Goal: Task Accomplishment & Management: Use online tool/utility

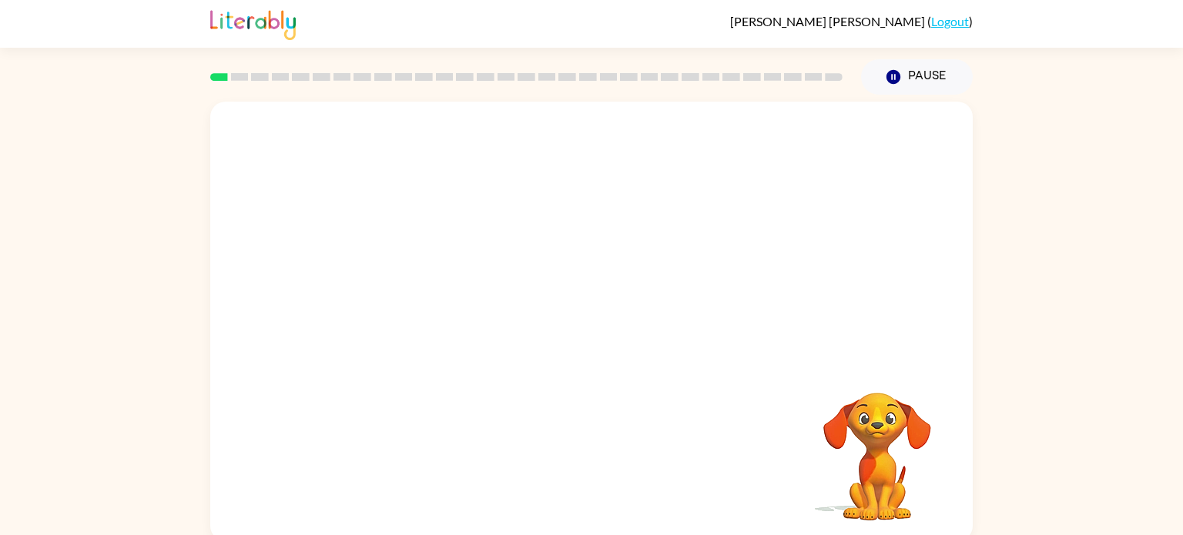
scroll to position [6, 0]
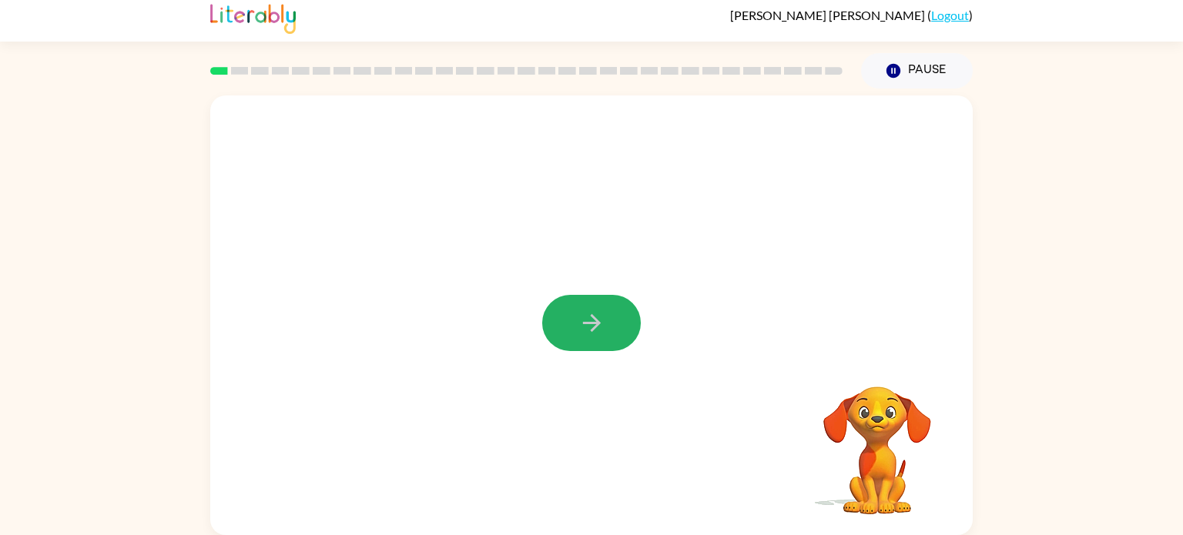
click at [623, 332] on button "button" at bounding box center [591, 323] width 99 height 56
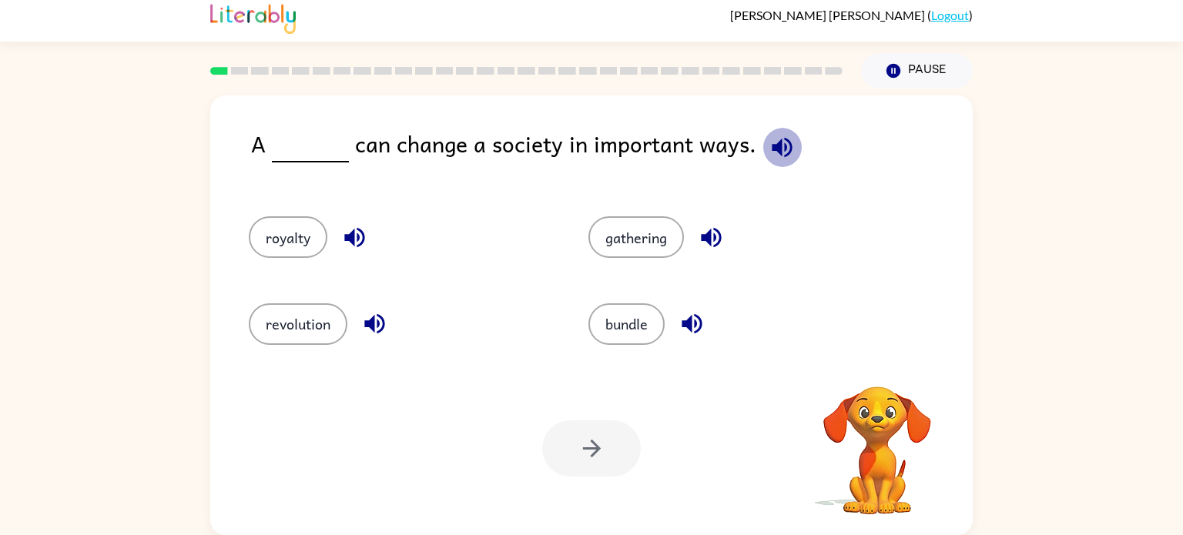
click at [769, 134] on icon "button" at bounding box center [782, 147] width 27 height 27
click at [769, 147] on icon "button" at bounding box center [782, 147] width 27 height 27
click at [652, 226] on button "gathering" at bounding box center [636, 237] width 96 height 42
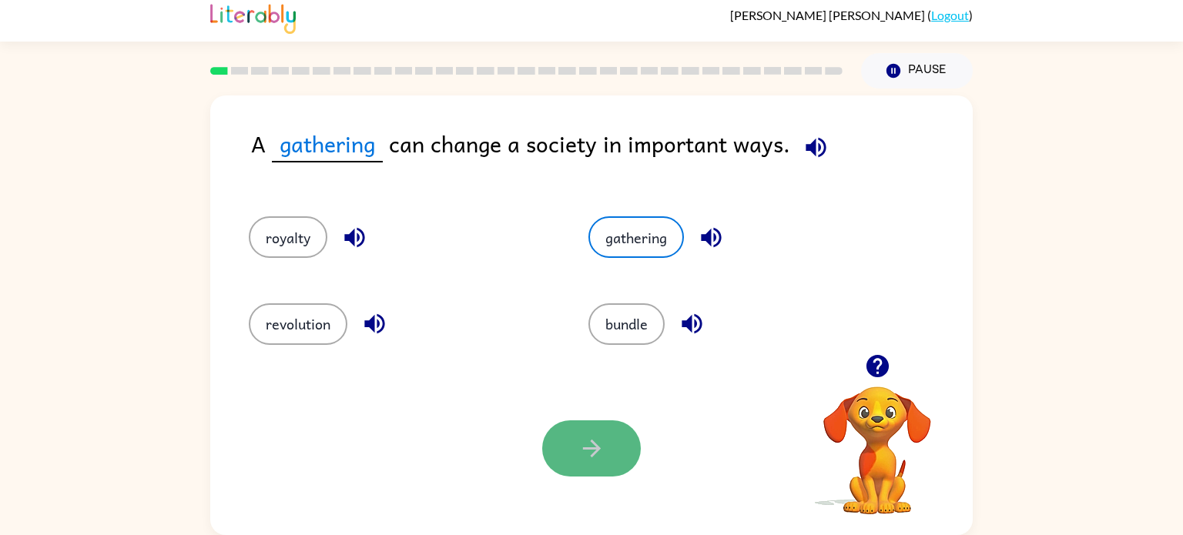
click at [607, 441] on button "button" at bounding box center [591, 449] width 99 height 56
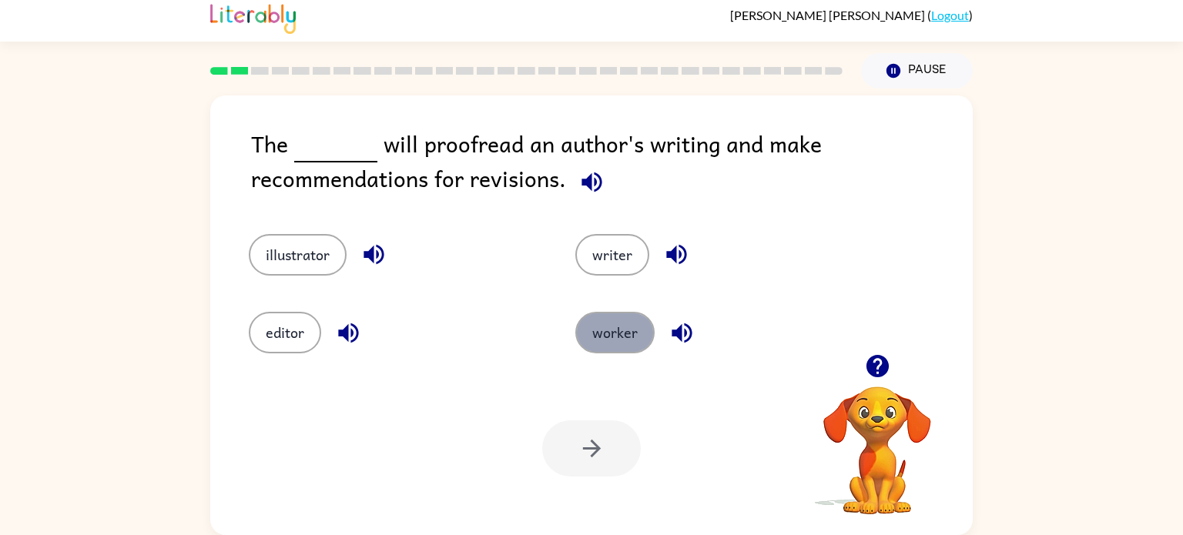
click at [607, 340] on button "worker" at bounding box center [614, 333] width 79 height 42
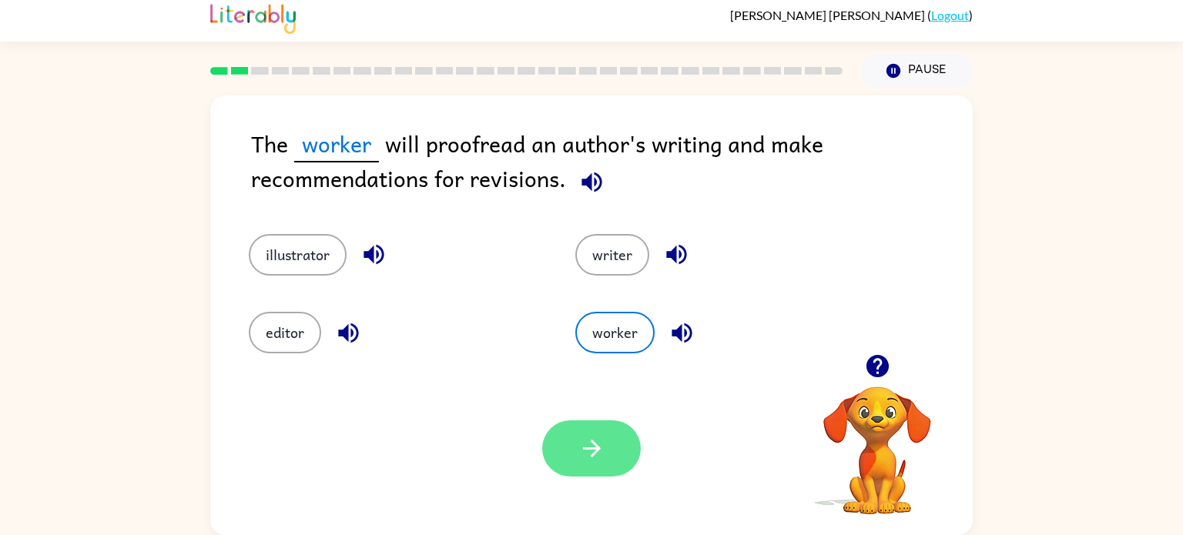
click at [624, 427] on button "button" at bounding box center [591, 449] width 99 height 56
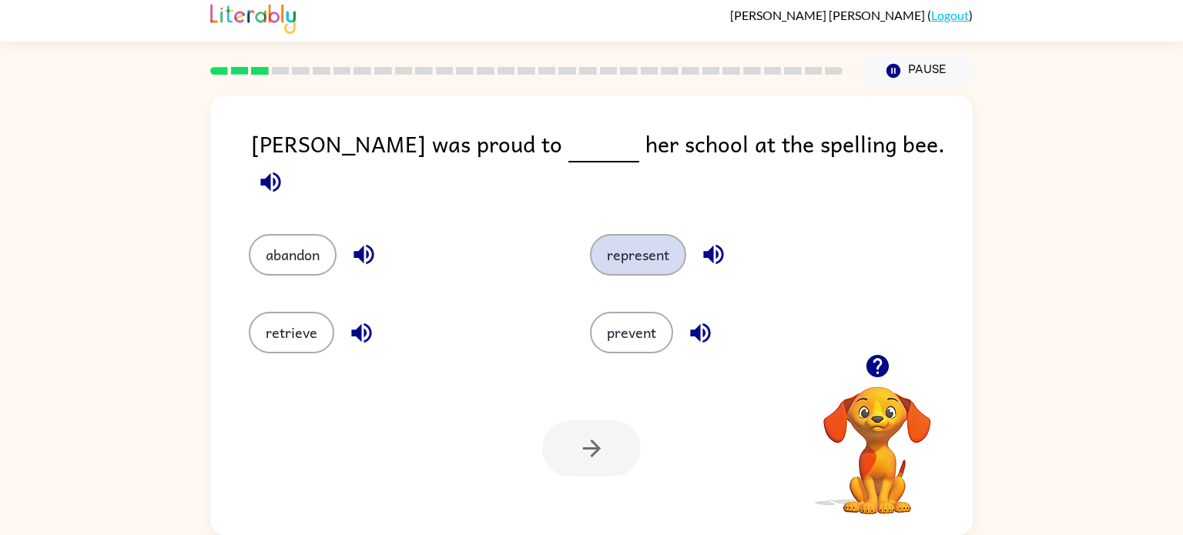
click at [650, 250] on button "represent" at bounding box center [638, 255] width 96 height 42
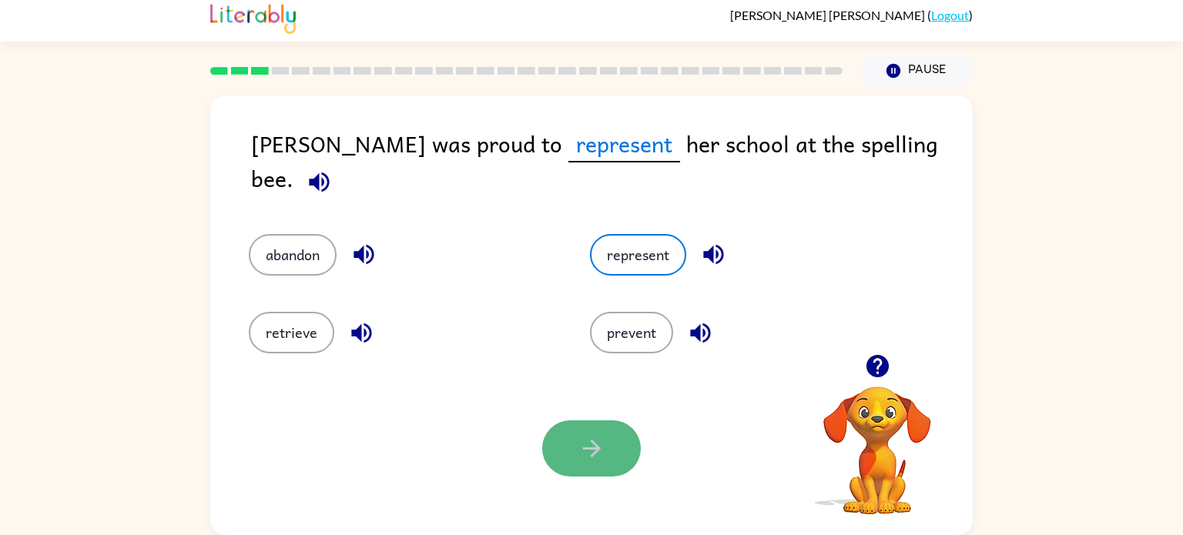
click at [594, 452] on icon "button" at bounding box center [591, 449] width 18 height 18
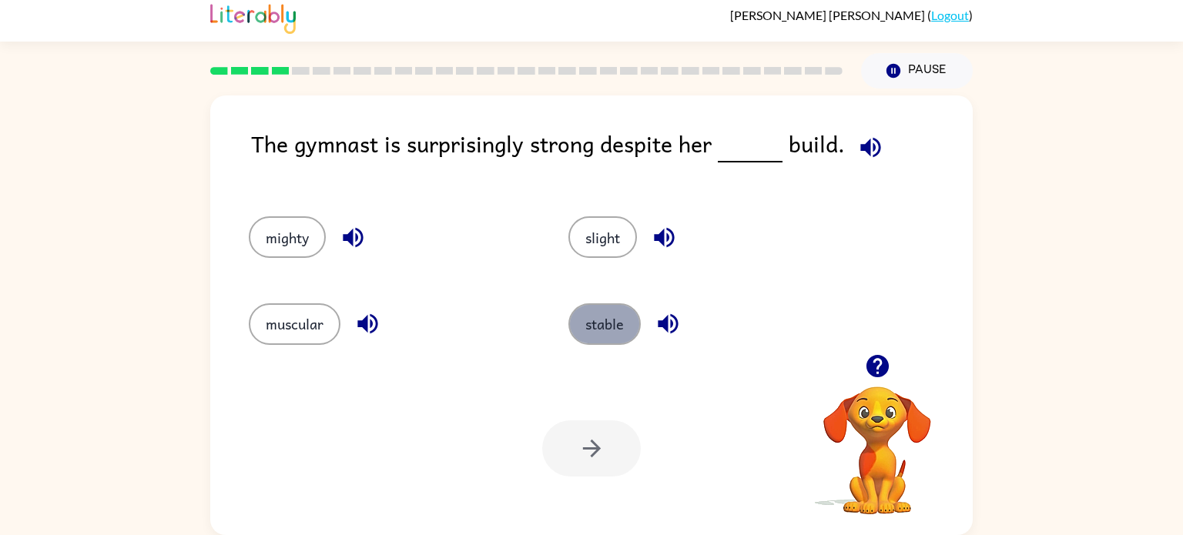
click at [593, 334] on button "stable" at bounding box center [604, 324] width 72 height 42
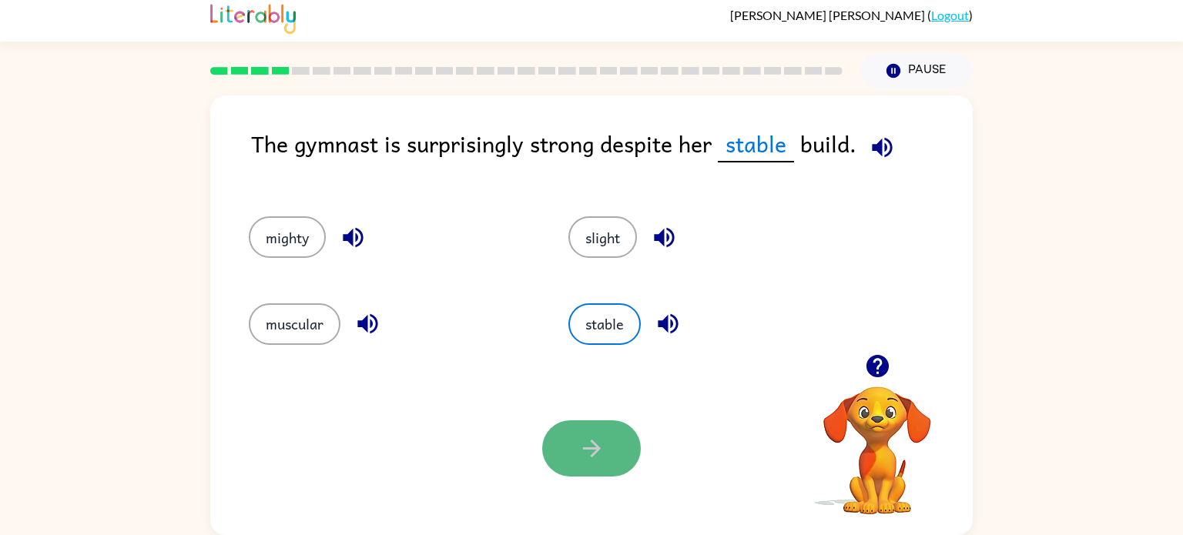
click at [568, 454] on button "button" at bounding box center [591, 449] width 99 height 56
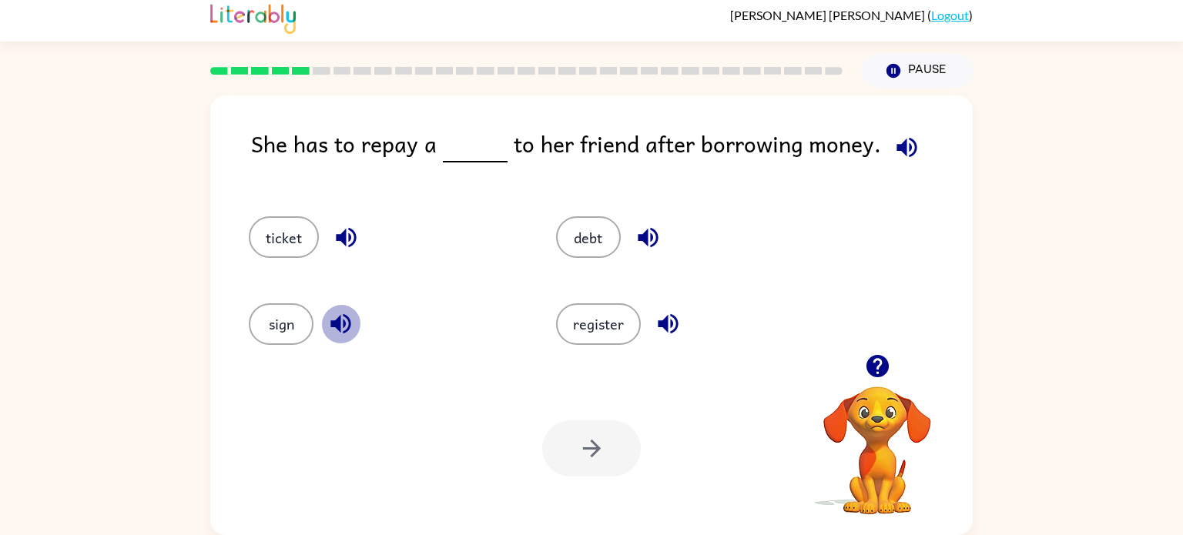
click at [336, 321] on icon "button" at bounding box center [340, 324] width 20 height 20
click at [347, 242] on icon "button" at bounding box center [346, 237] width 27 height 27
click at [671, 316] on icon "button" at bounding box center [668, 324] width 20 height 20
click at [648, 233] on icon "button" at bounding box center [648, 237] width 27 height 27
click at [579, 223] on button "debt" at bounding box center [588, 237] width 65 height 42
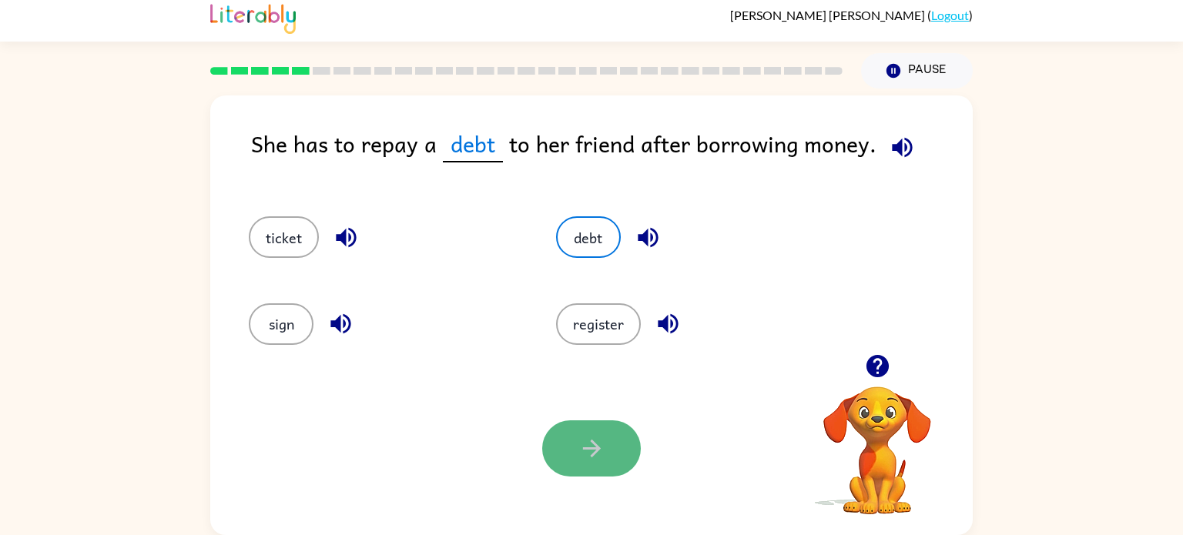
click at [593, 447] on icon "button" at bounding box center [591, 449] width 18 height 18
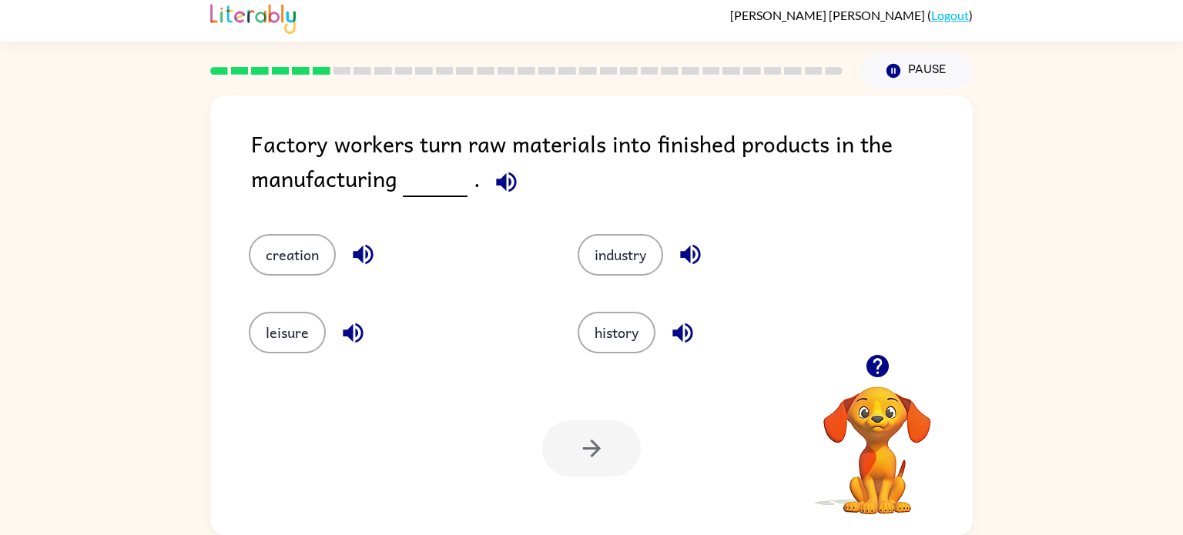
click at [497, 184] on icon "button" at bounding box center [506, 182] width 20 height 20
click at [496, 183] on icon "button" at bounding box center [506, 182] width 20 height 20
click at [620, 320] on button "history" at bounding box center [617, 333] width 78 height 42
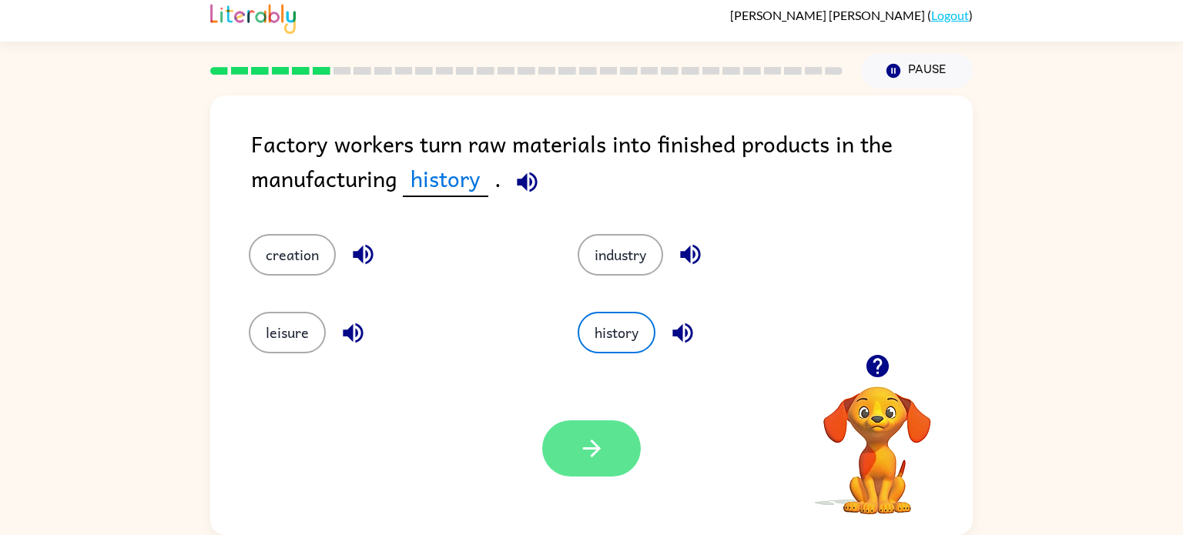
click at [605, 434] on button "button" at bounding box center [591, 449] width 99 height 56
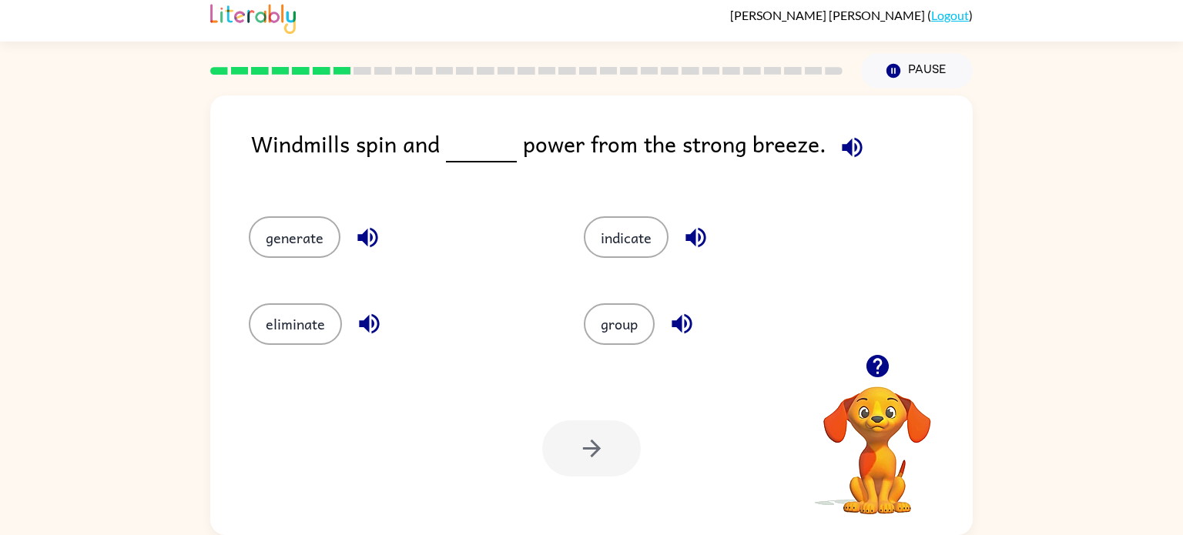
click at [848, 147] on icon "button" at bounding box center [852, 147] width 27 height 27
click at [370, 239] on icon "button" at bounding box center [367, 238] width 20 height 20
click at [373, 333] on icon "button" at bounding box center [369, 323] width 27 height 27
click at [322, 231] on button "generate" at bounding box center [295, 237] width 92 height 42
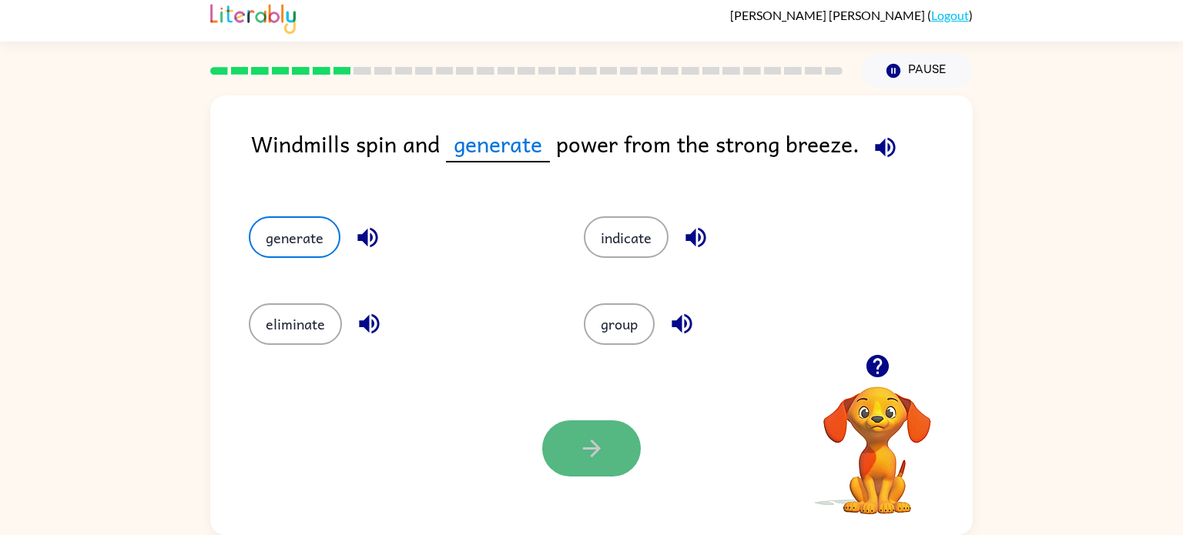
click at [592, 454] on icon "button" at bounding box center [591, 449] width 18 height 18
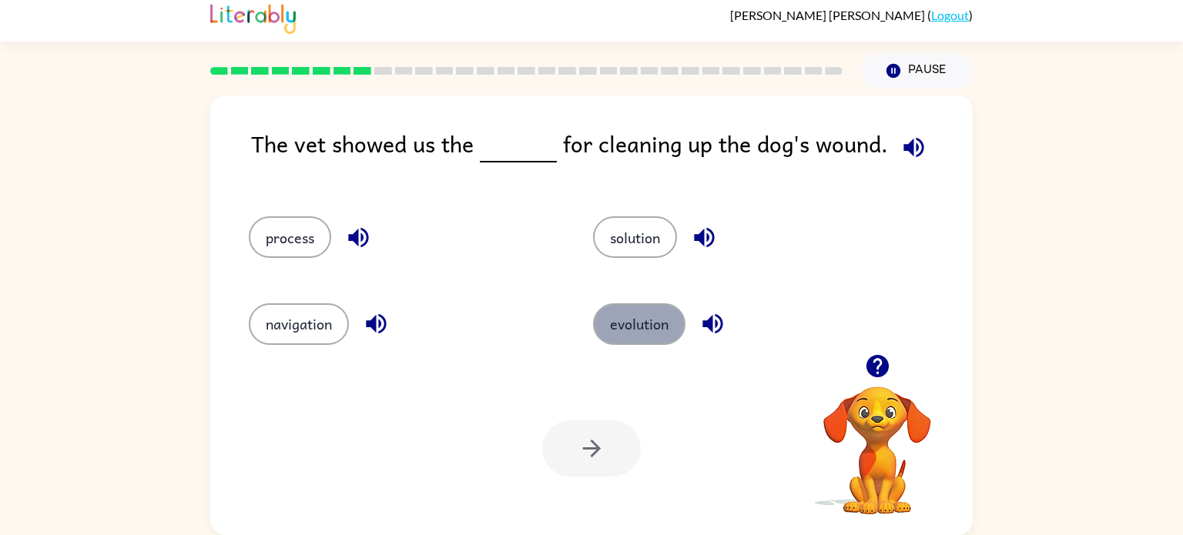
click at [662, 303] on button "evolution" at bounding box center [639, 324] width 92 height 42
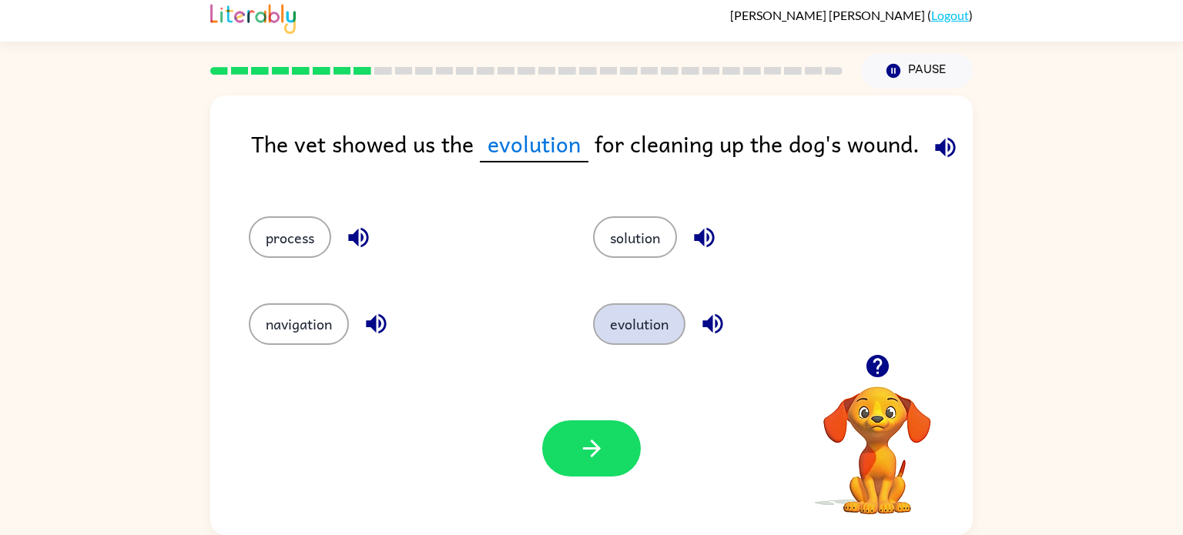
click at [669, 329] on button "evolution" at bounding box center [639, 324] width 92 height 42
click at [941, 153] on icon "button" at bounding box center [945, 147] width 20 height 20
click at [269, 237] on button "process" at bounding box center [290, 237] width 82 height 42
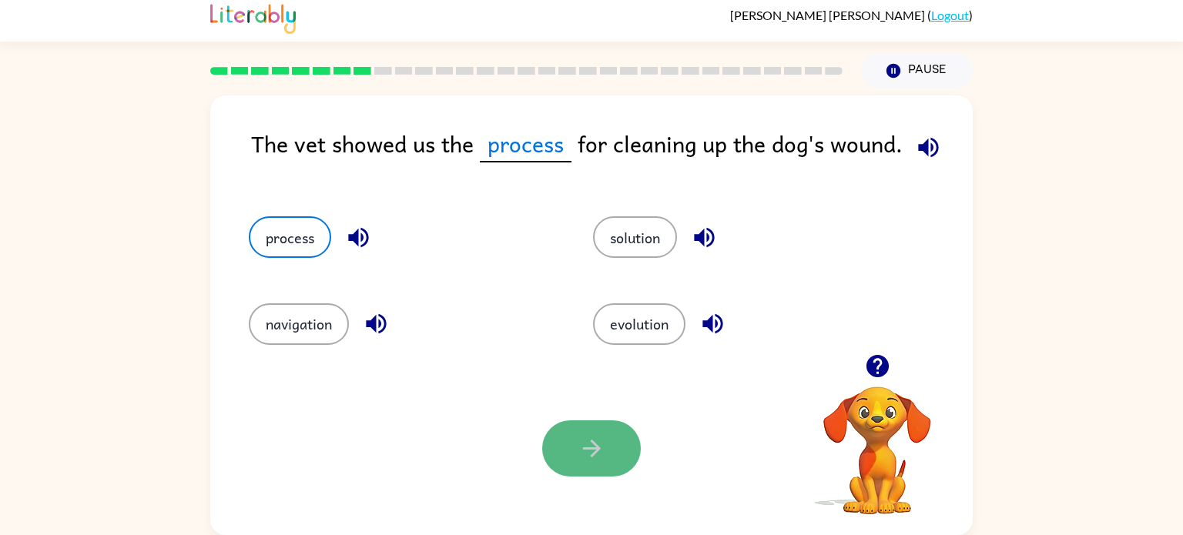
click at [605, 471] on button "button" at bounding box center [591, 449] width 99 height 56
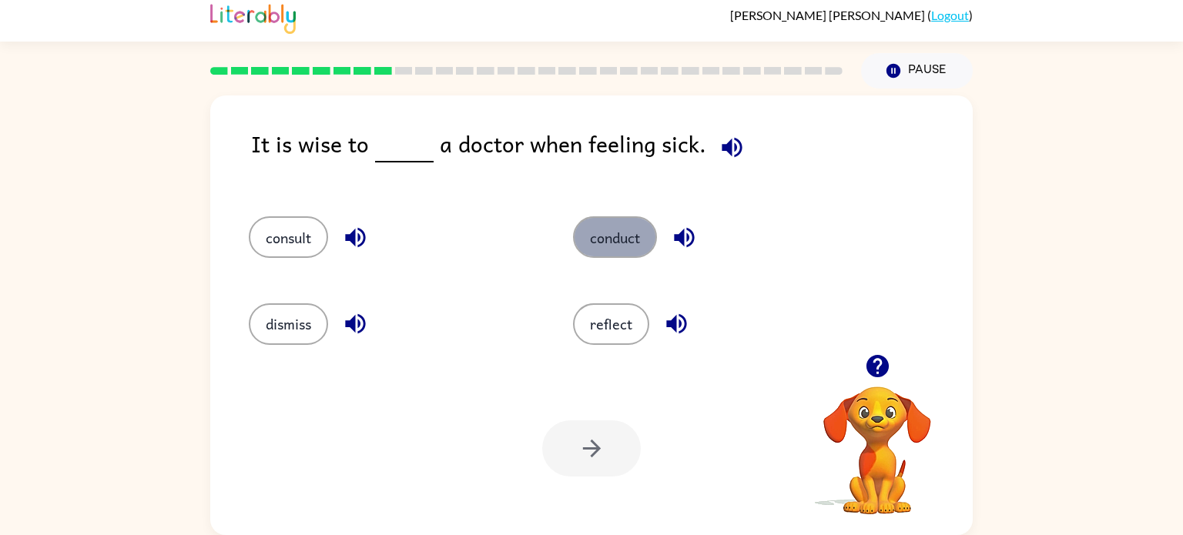
click at [644, 232] on button "conduct" at bounding box center [615, 237] width 84 height 42
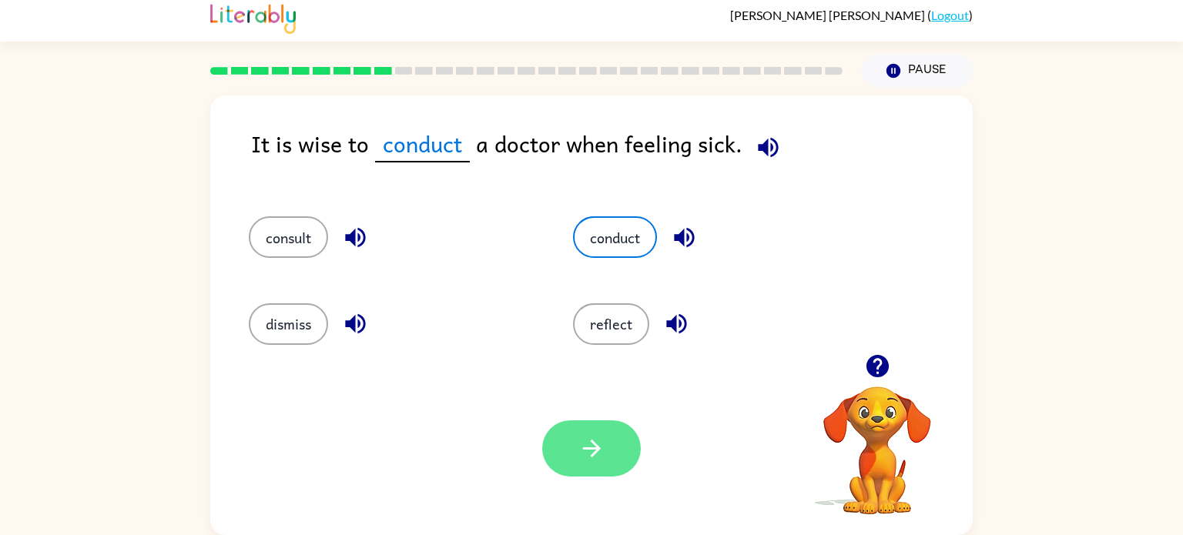
click at [605, 434] on button "button" at bounding box center [591, 449] width 99 height 56
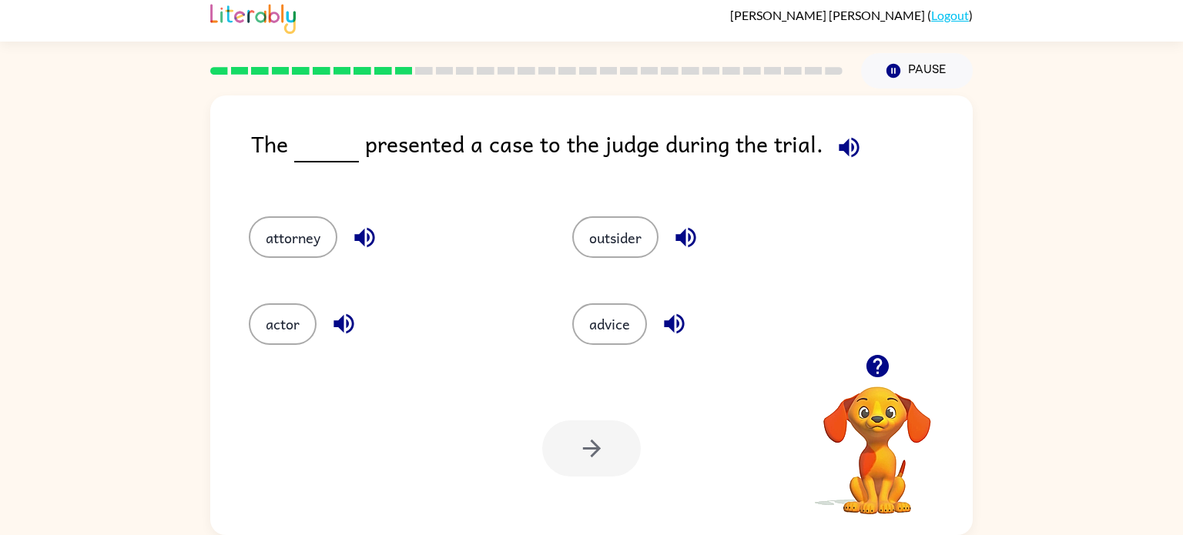
click at [851, 156] on icon "button" at bounding box center [849, 147] width 27 height 27
click at [685, 225] on icon "button" at bounding box center [685, 237] width 27 height 27
click at [677, 319] on icon "button" at bounding box center [674, 323] width 27 height 27
click at [628, 248] on button "outsider" at bounding box center [615, 237] width 86 height 42
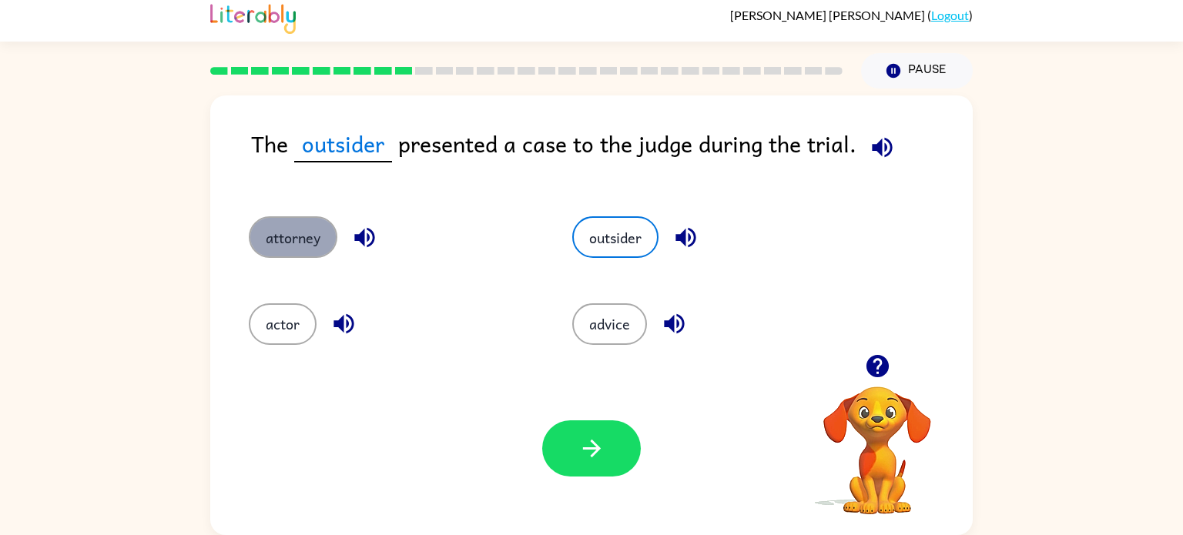
click at [293, 236] on button "attorney" at bounding box center [293, 237] width 89 height 42
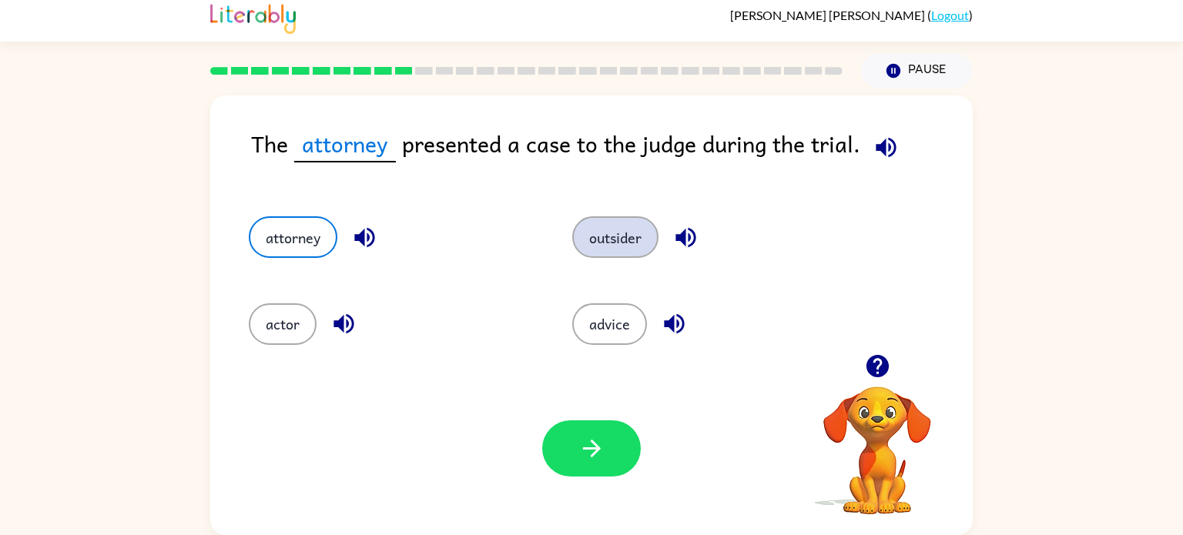
click at [642, 251] on button "outsider" at bounding box center [615, 237] width 86 height 42
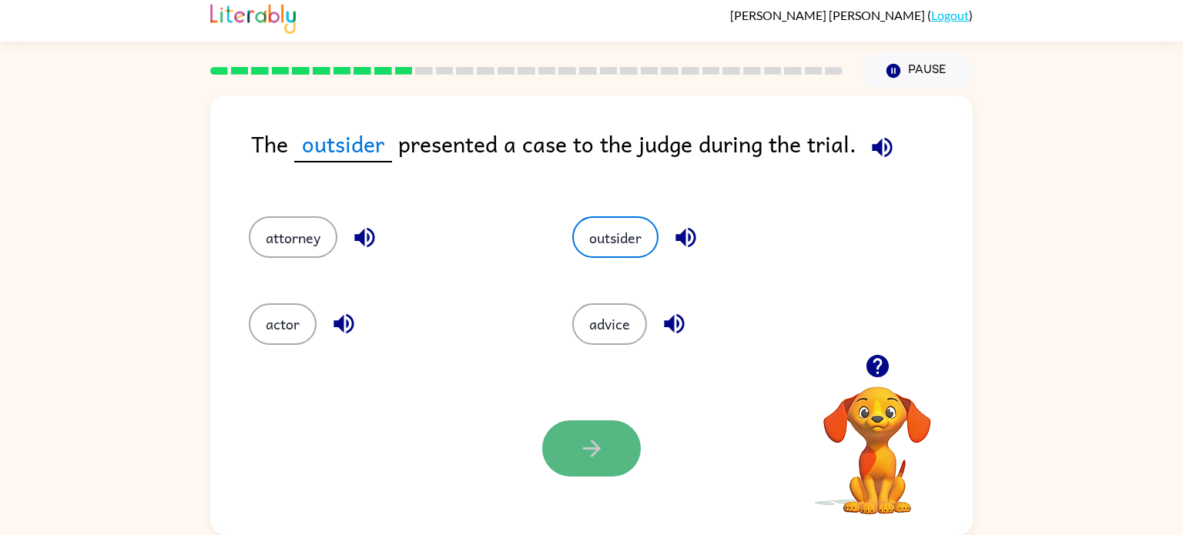
click at [596, 467] on button "button" at bounding box center [591, 449] width 99 height 56
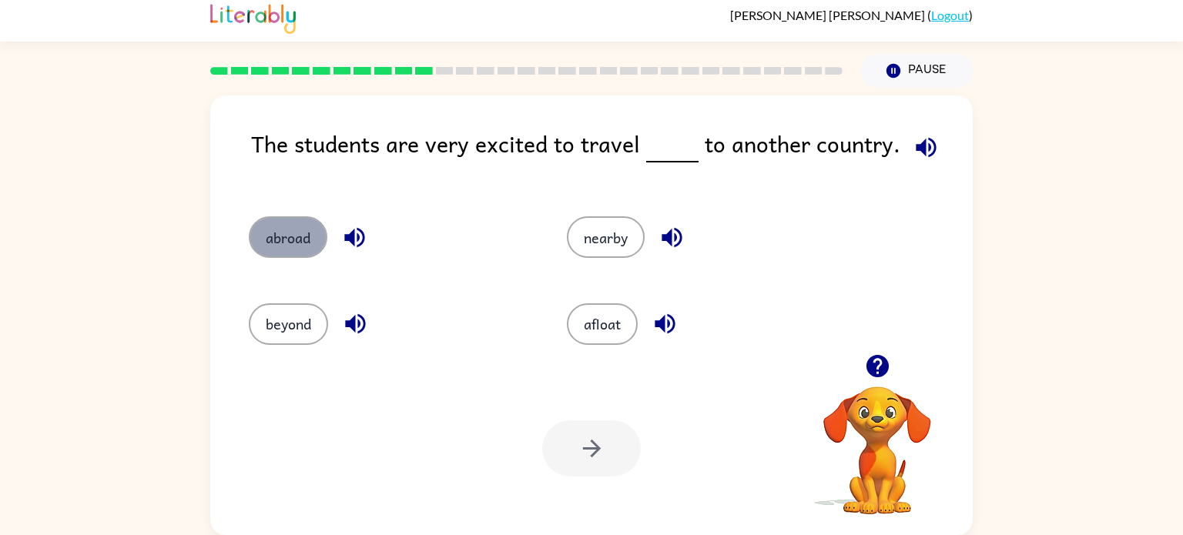
click at [295, 230] on button "abroad" at bounding box center [288, 237] width 79 height 42
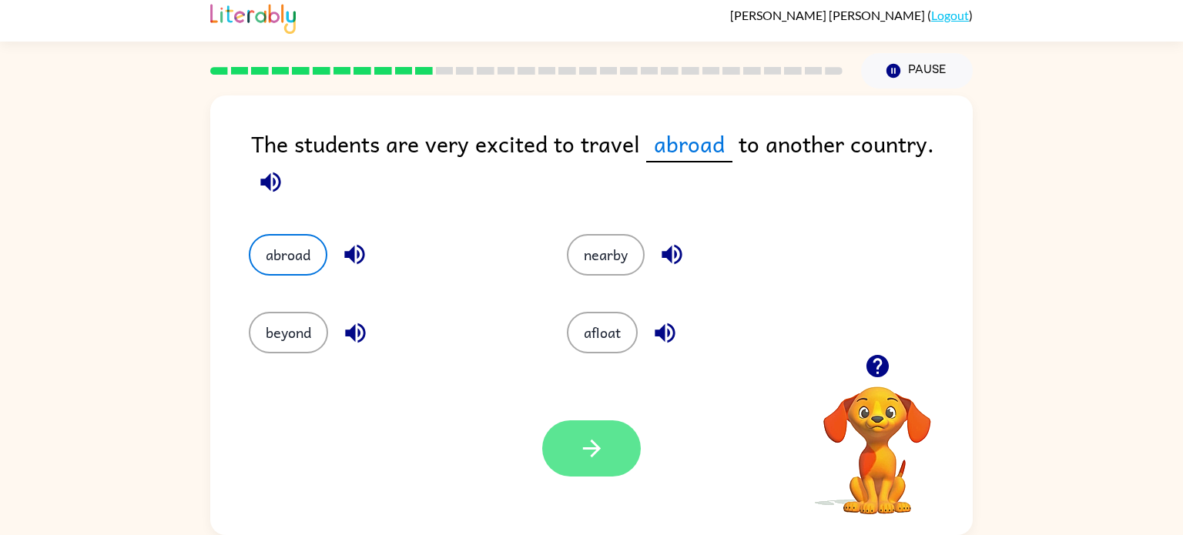
click at [565, 463] on button "button" at bounding box center [591, 449] width 99 height 56
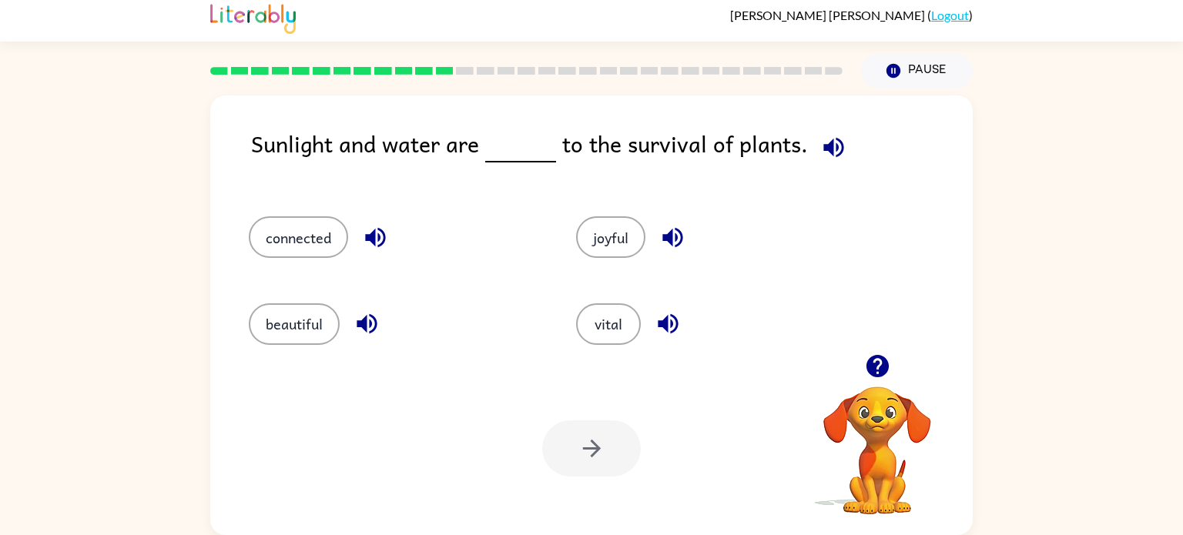
click at [834, 145] on icon "button" at bounding box center [833, 147] width 27 height 27
drag, startPoint x: 596, startPoint y: 331, endPoint x: 589, endPoint y: 358, distance: 27.8
click at [589, 358] on div "vital" at bounding box center [710, 317] width 327 height 86
click at [623, 317] on button "vital" at bounding box center [608, 324] width 65 height 42
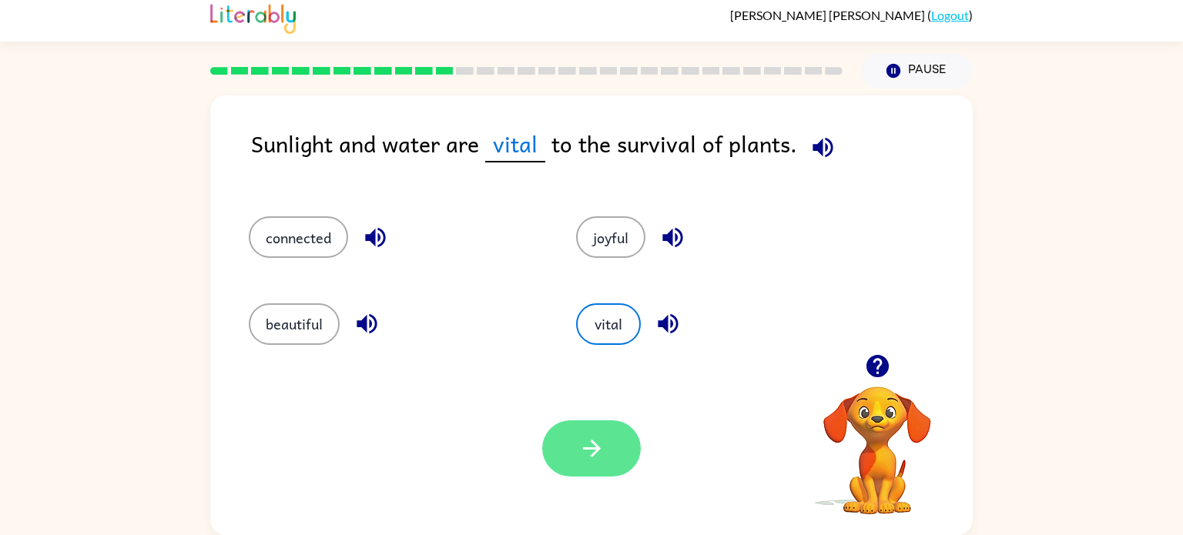
click at [603, 459] on icon "button" at bounding box center [591, 448] width 27 height 27
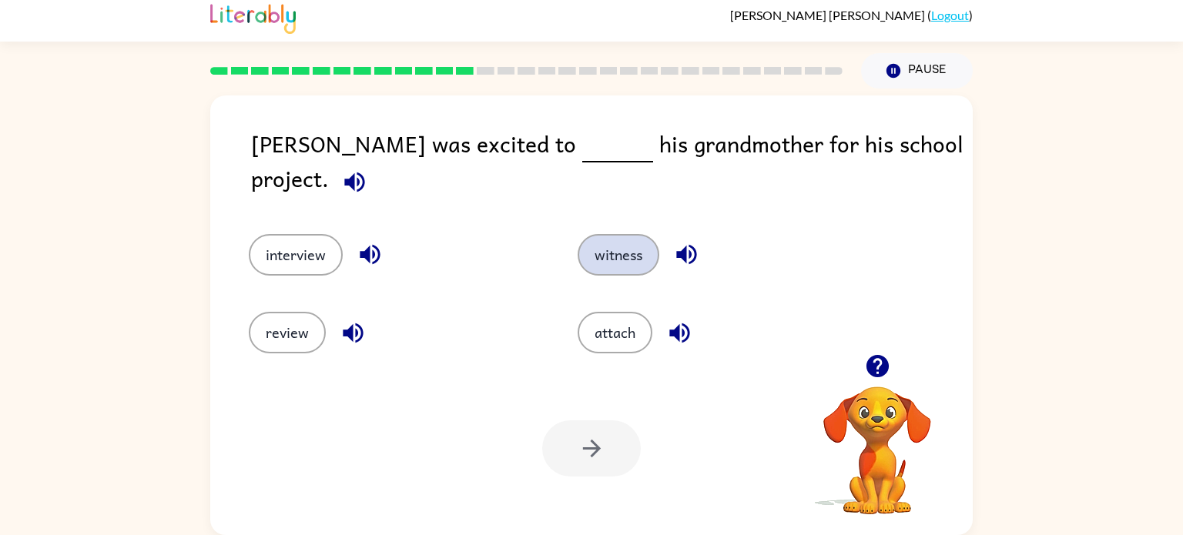
click at [622, 251] on button "witness" at bounding box center [619, 255] width 82 height 42
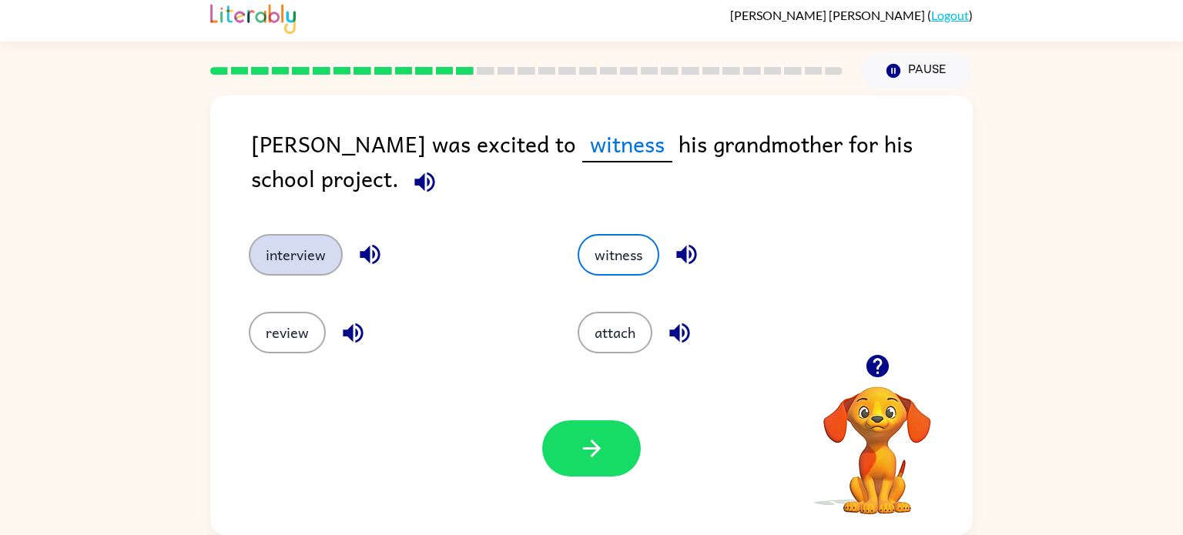
click at [287, 266] on button "interview" at bounding box center [296, 255] width 94 height 42
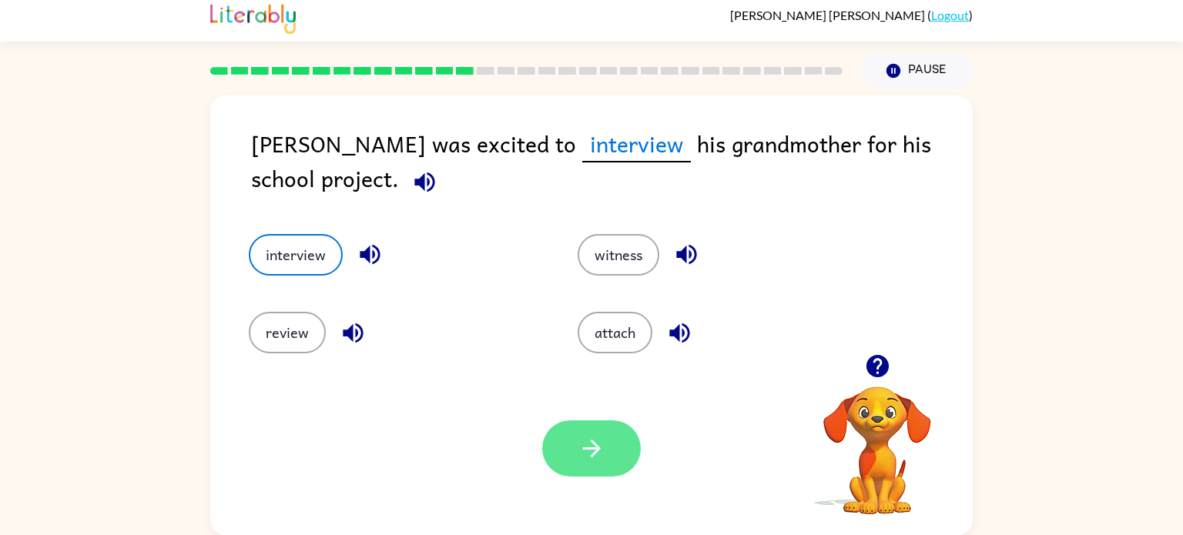
click at [580, 453] on icon "button" at bounding box center [591, 448] width 27 height 27
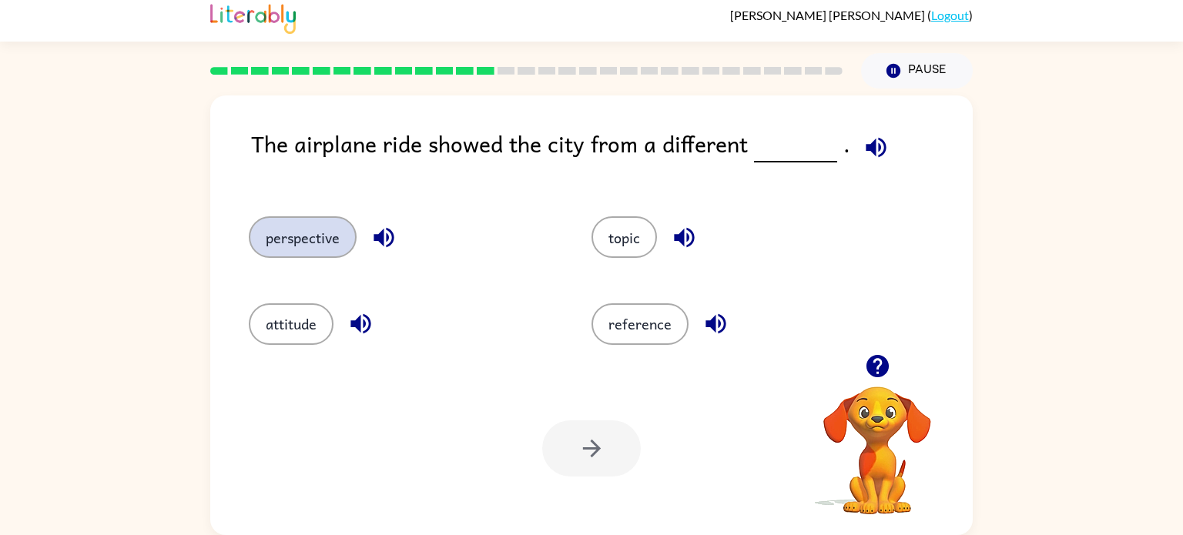
click at [313, 245] on button "perspective" at bounding box center [303, 237] width 108 height 42
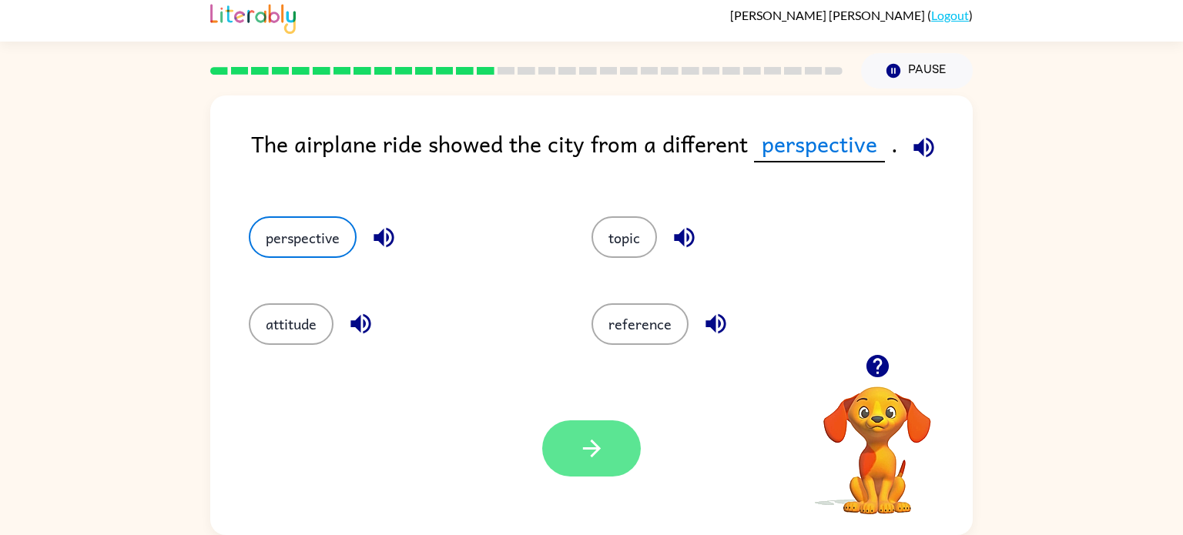
click at [605, 473] on button "button" at bounding box center [591, 449] width 99 height 56
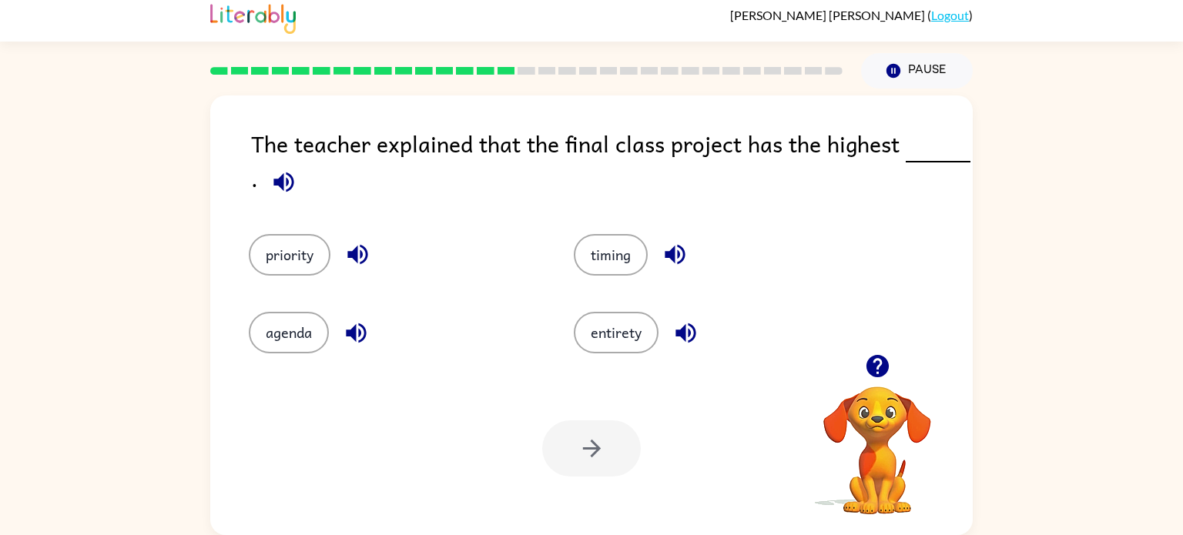
click at [293, 188] on icon "button" at bounding box center [283, 182] width 27 height 27
click at [354, 264] on icon "button" at bounding box center [357, 254] width 27 height 27
click at [354, 336] on icon "button" at bounding box center [356, 333] width 20 height 20
click at [674, 252] on icon "button" at bounding box center [675, 255] width 20 height 20
click at [683, 345] on icon "button" at bounding box center [685, 333] width 27 height 27
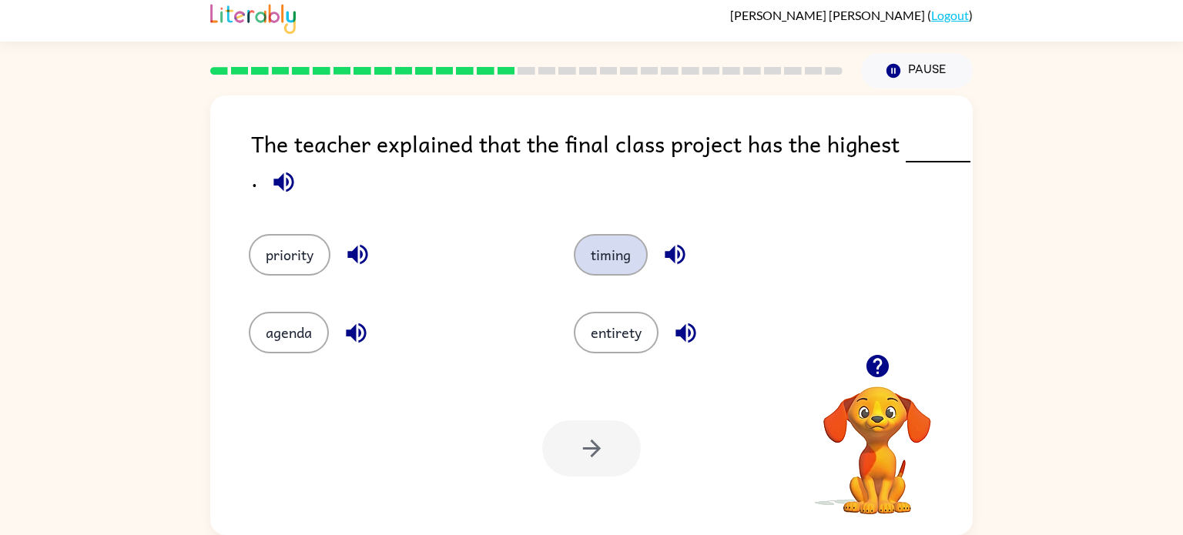
click at [612, 272] on button "timing" at bounding box center [611, 255] width 74 height 42
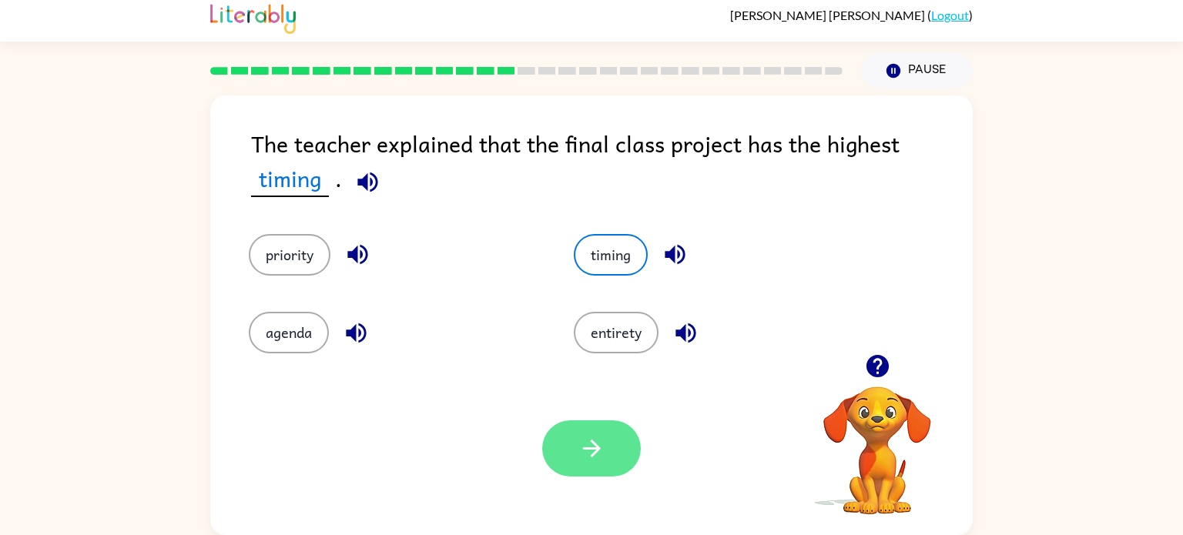
click at [605, 471] on button "button" at bounding box center [591, 449] width 99 height 56
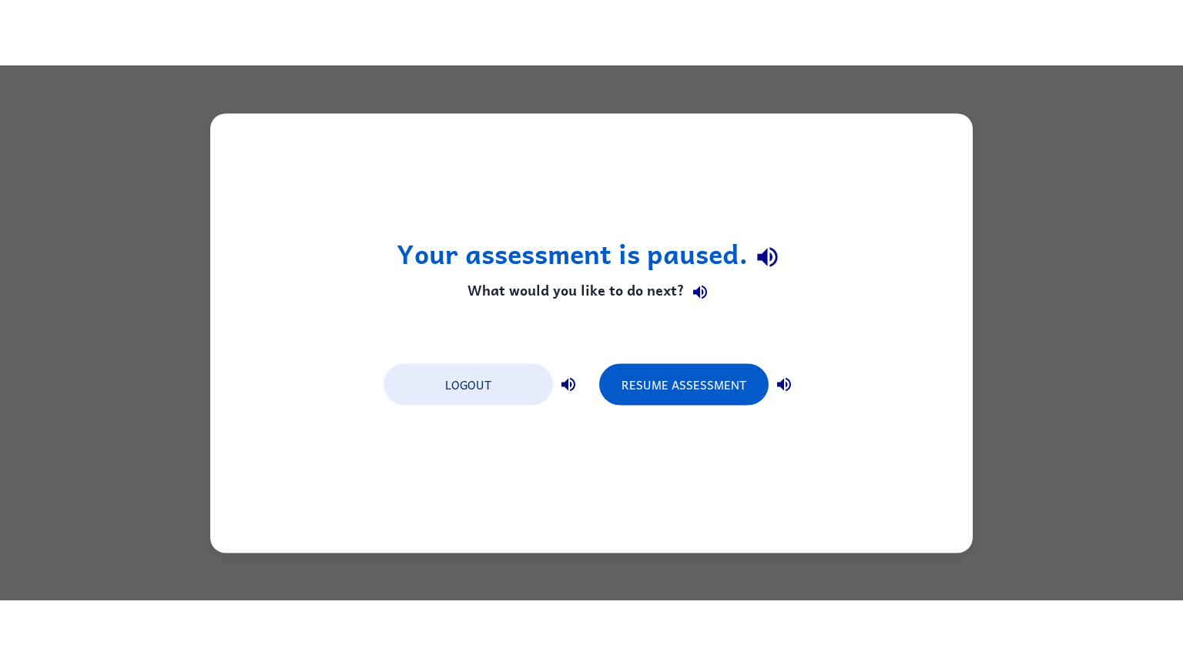
scroll to position [0, 0]
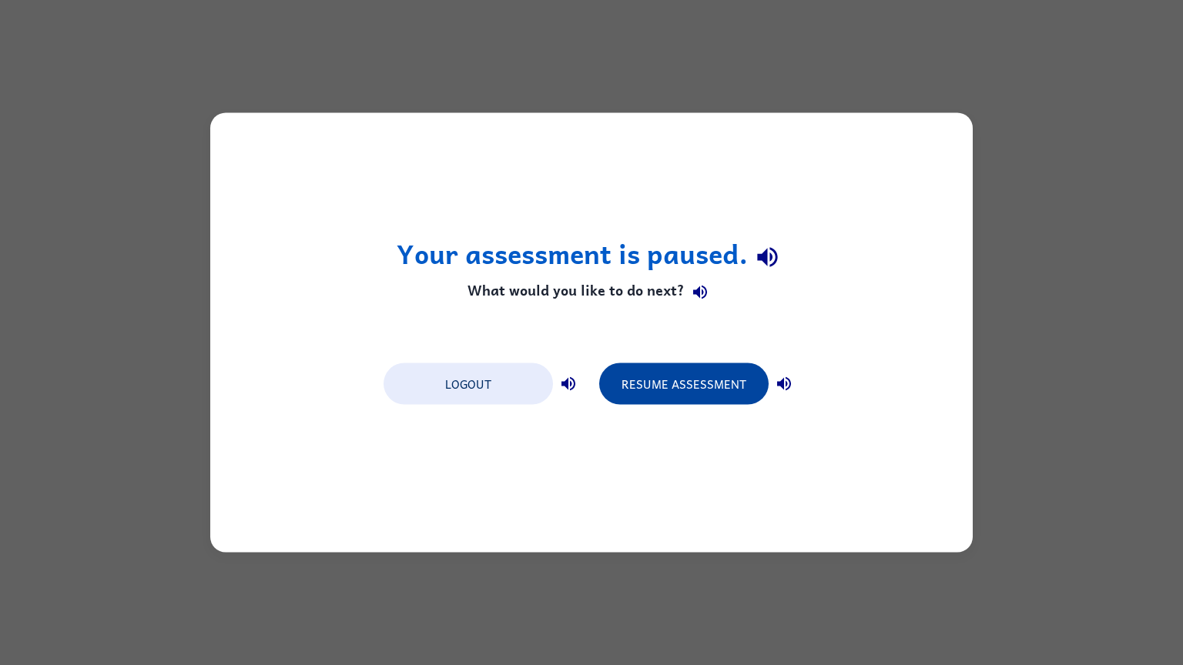
click at [659, 390] on button "Resume Assessment" at bounding box center [683, 385] width 169 height 42
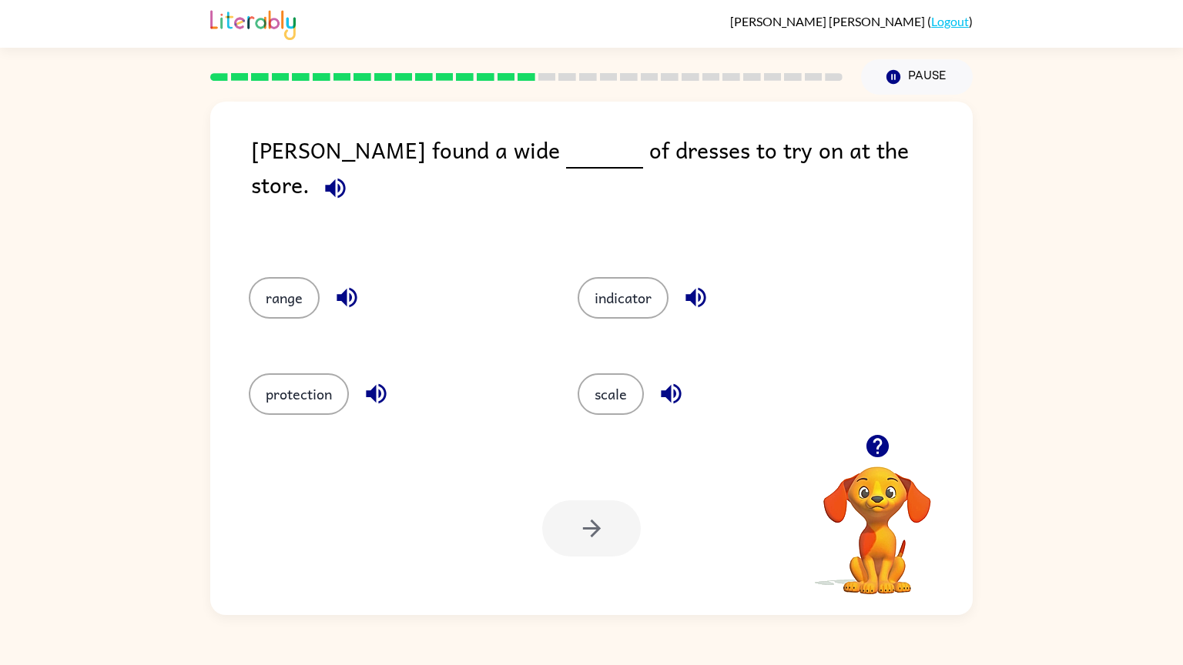
click at [355, 169] on button "button" at bounding box center [335, 188] width 39 height 39
click at [349, 175] on icon "button" at bounding box center [335, 188] width 27 height 27
click at [613, 385] on button "scale" at bounding box center [611, 395] width 66 height 42
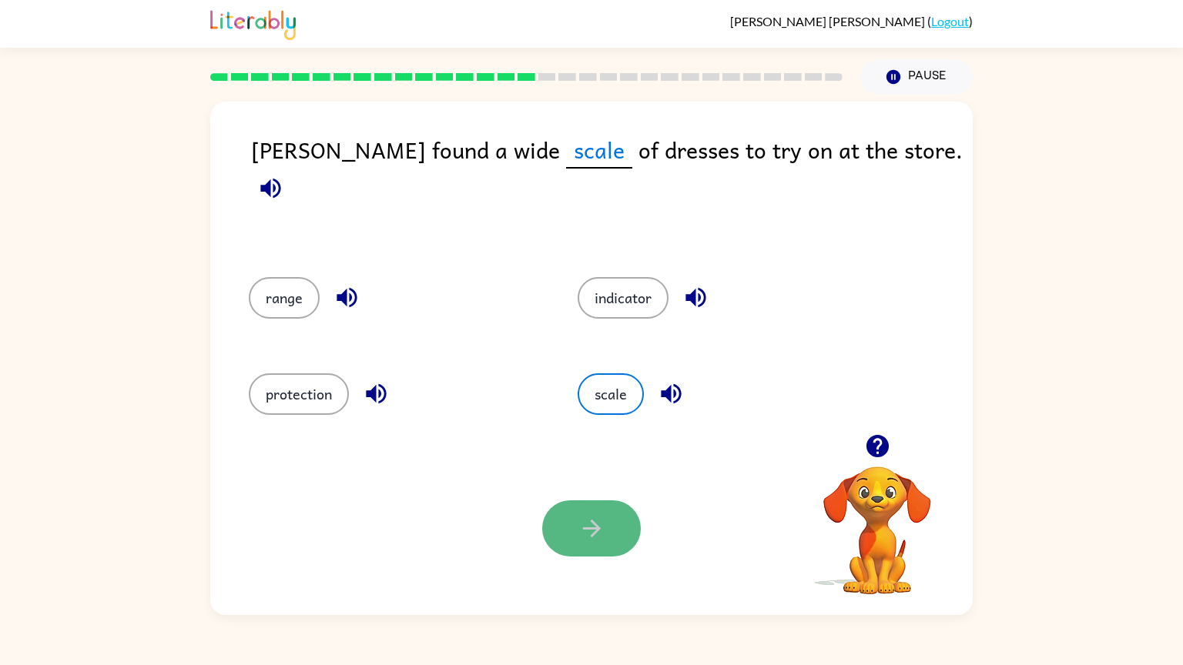
click at [622, 535] on button "button" at bounding box center [591, 529] width 99 height 56
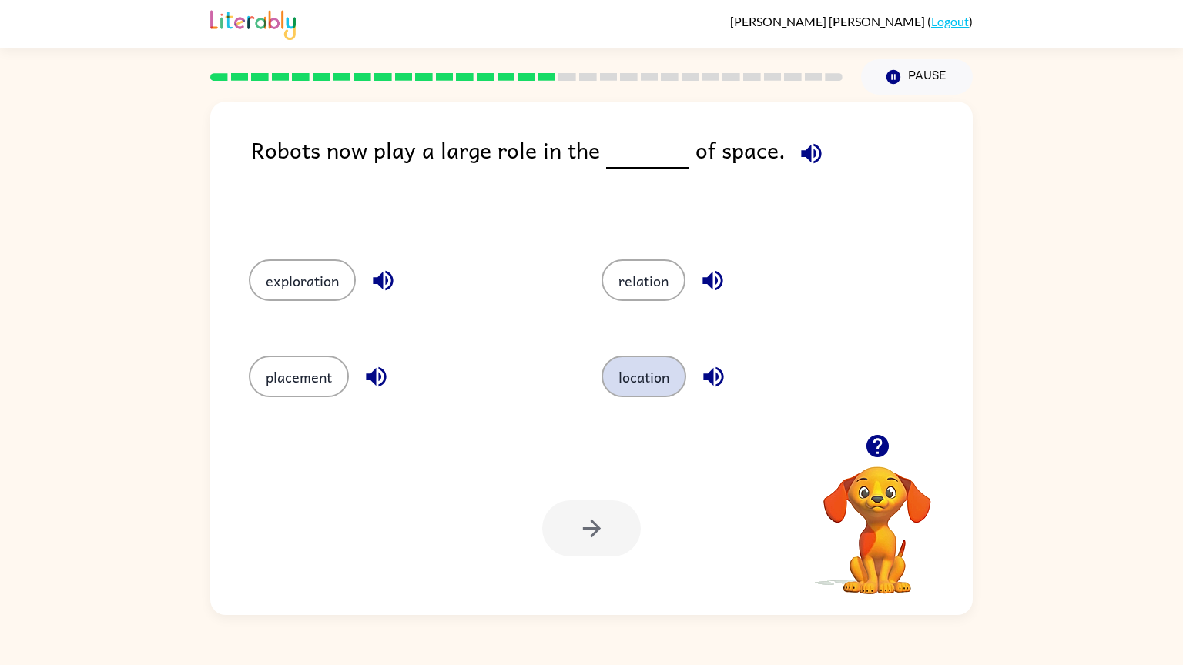
click at [659, 374] on button "location" at bounding box center [644, 377] width 85 height 42
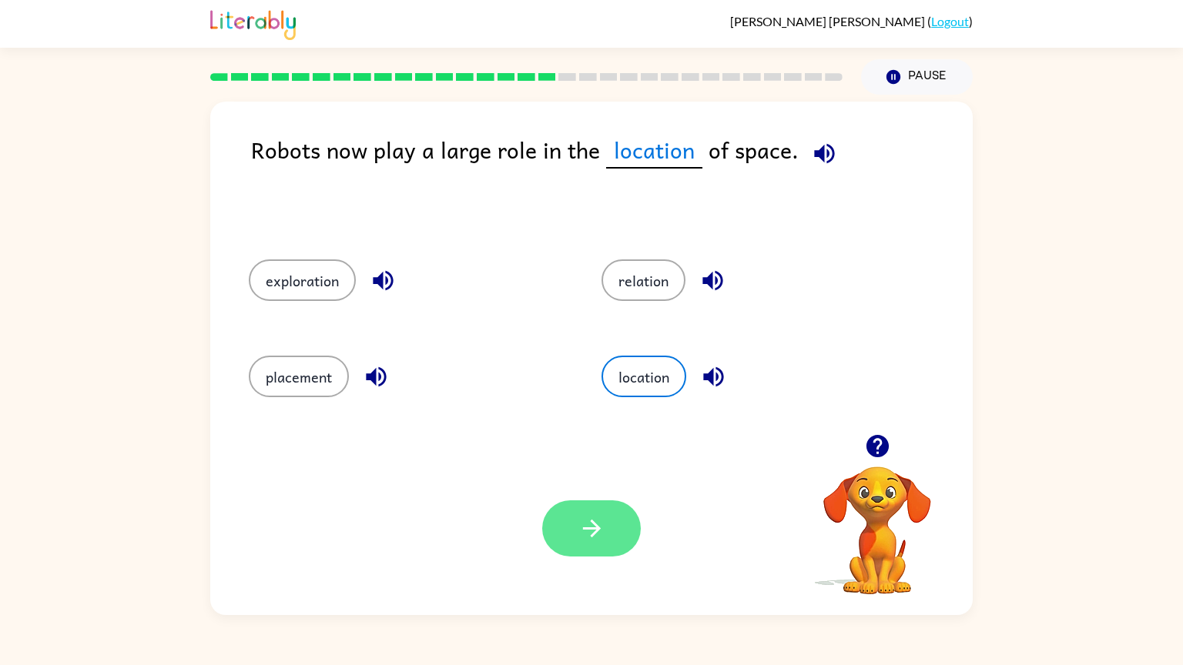
click at [607, 535] on button "button" at bounding box center [591, 529] width 99 height 56
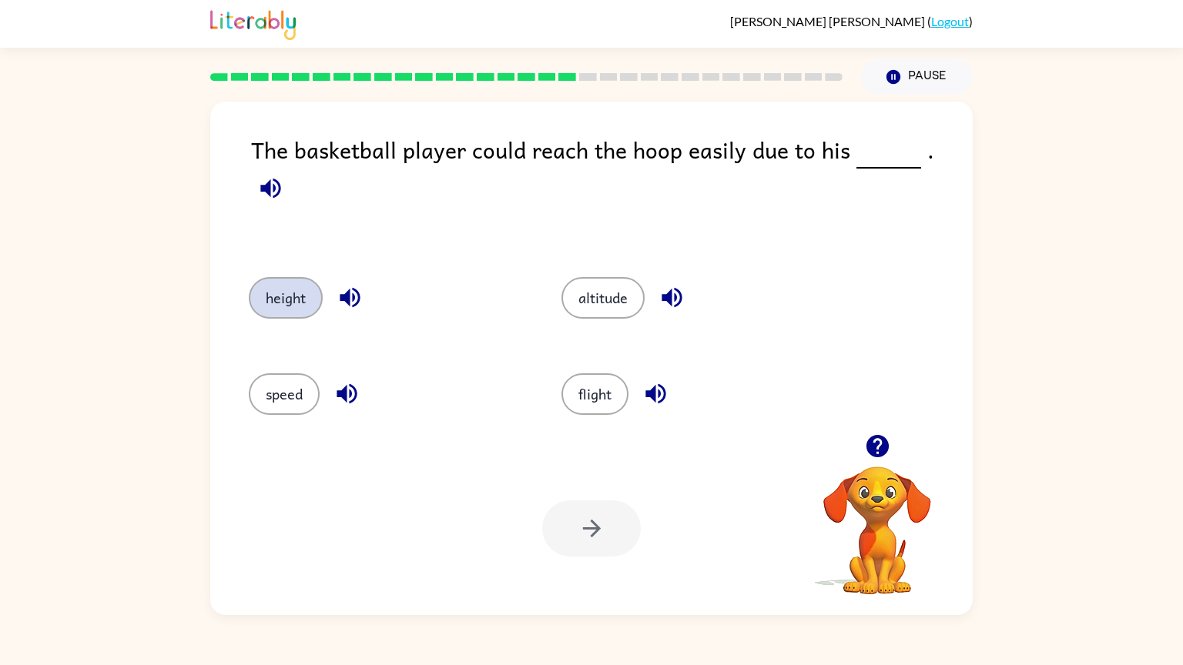
click at [277, 280] on button "height" at bounding box center [286, 298] width 74 height 42
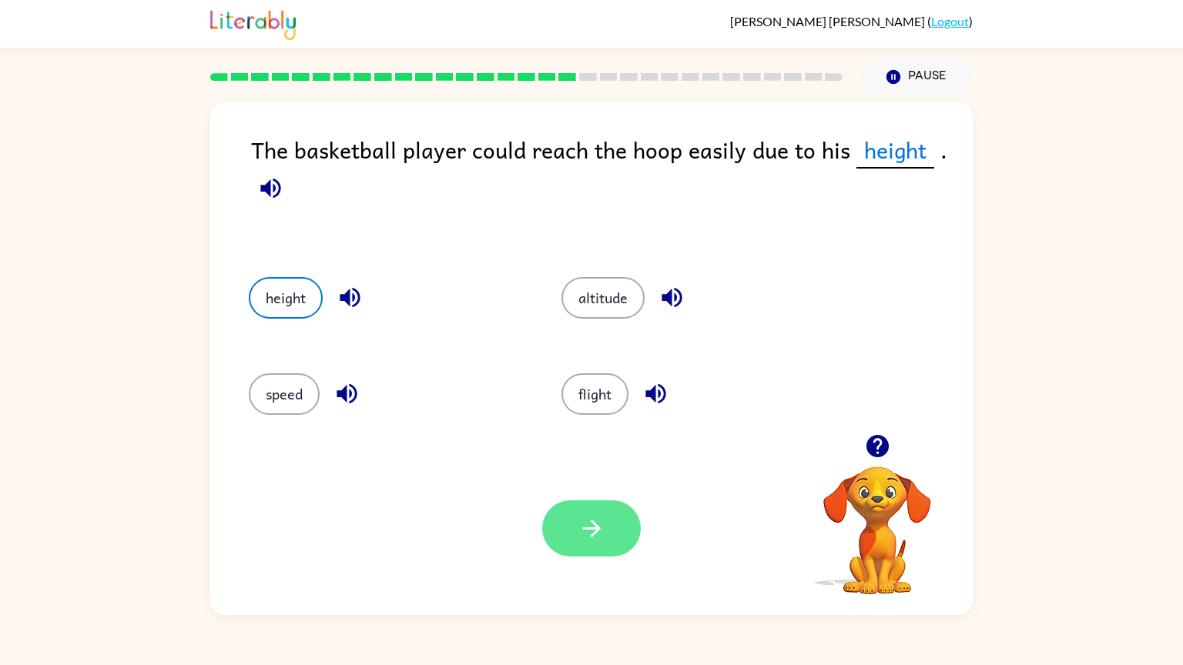
click at [599, 521] on icon "button" at bounding box center [591, 528] width 27 height 27
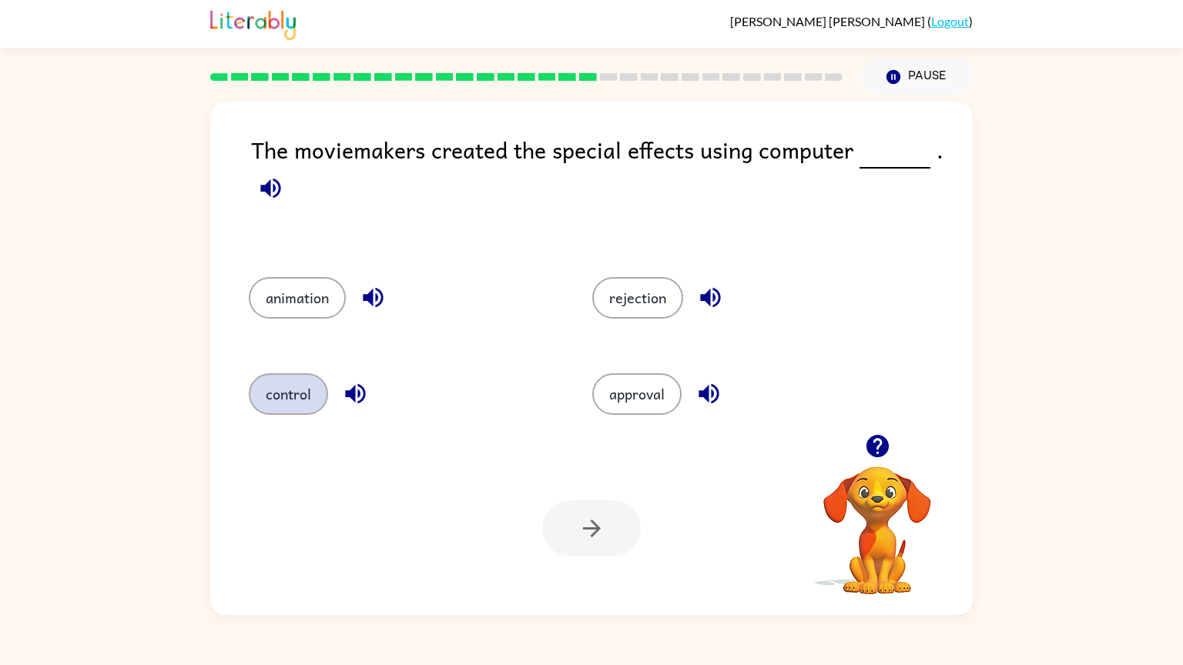
click at [300, 402] on button "control" at bounding box center [288, 395] width 79 height 42
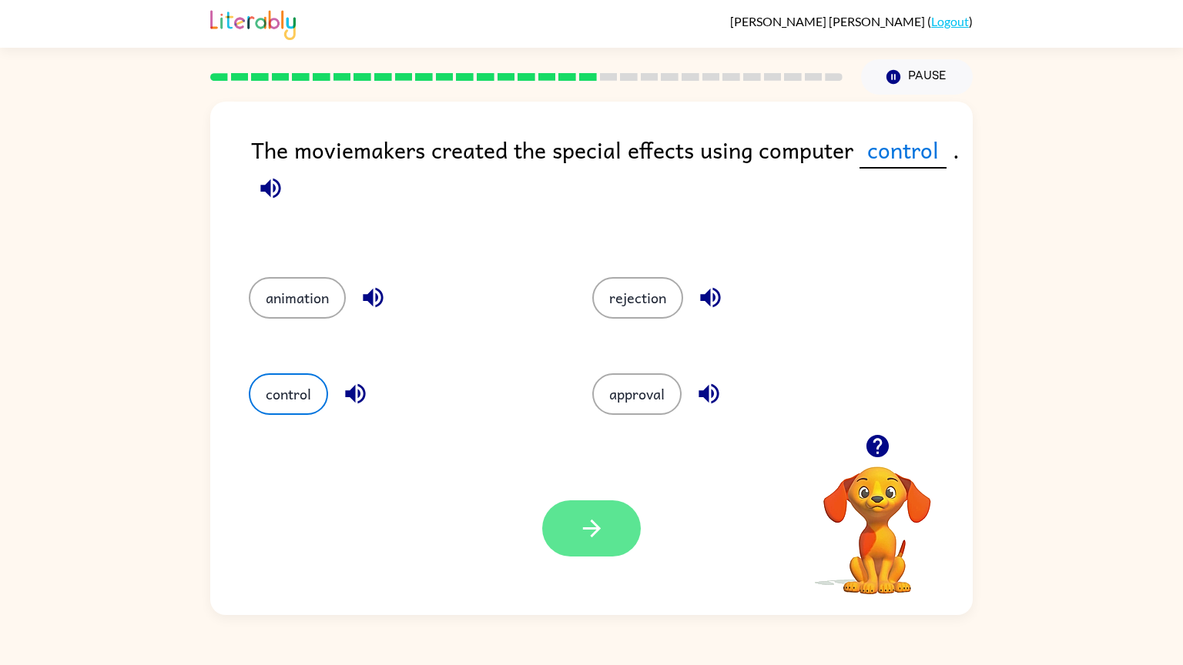
click at [596, 535] on icon "button" at bounding box center [591, 528] width 27 height 27
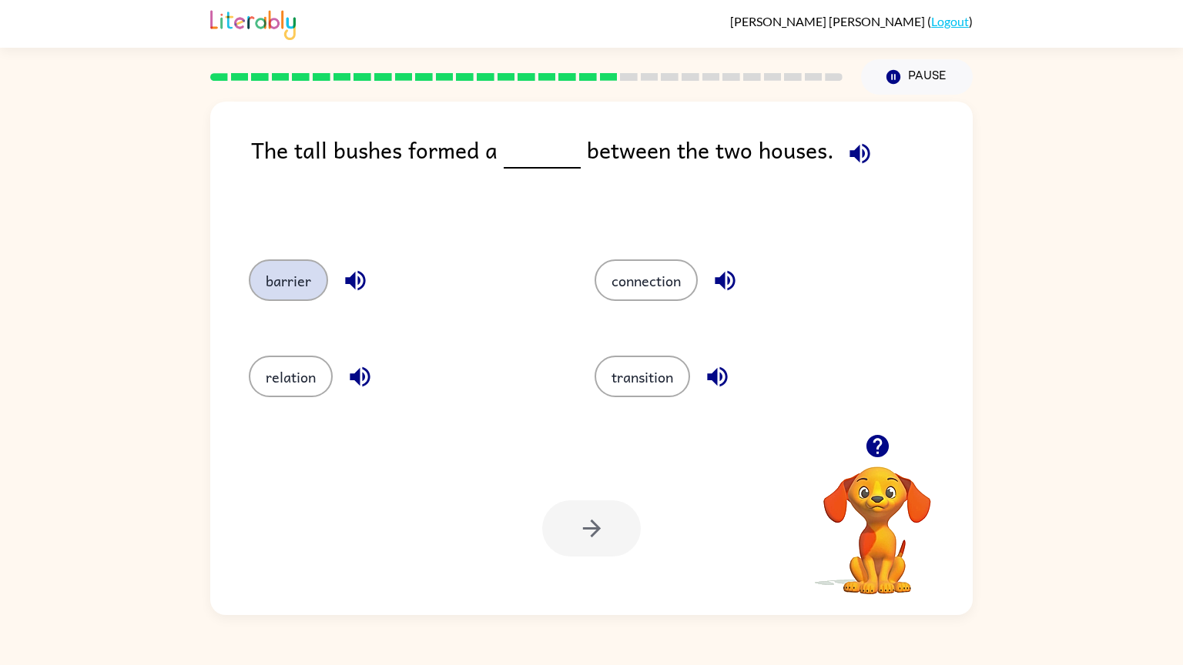
click at [273, 284] on button "barrier" at bounding box center [288, 281] width 79 height 42
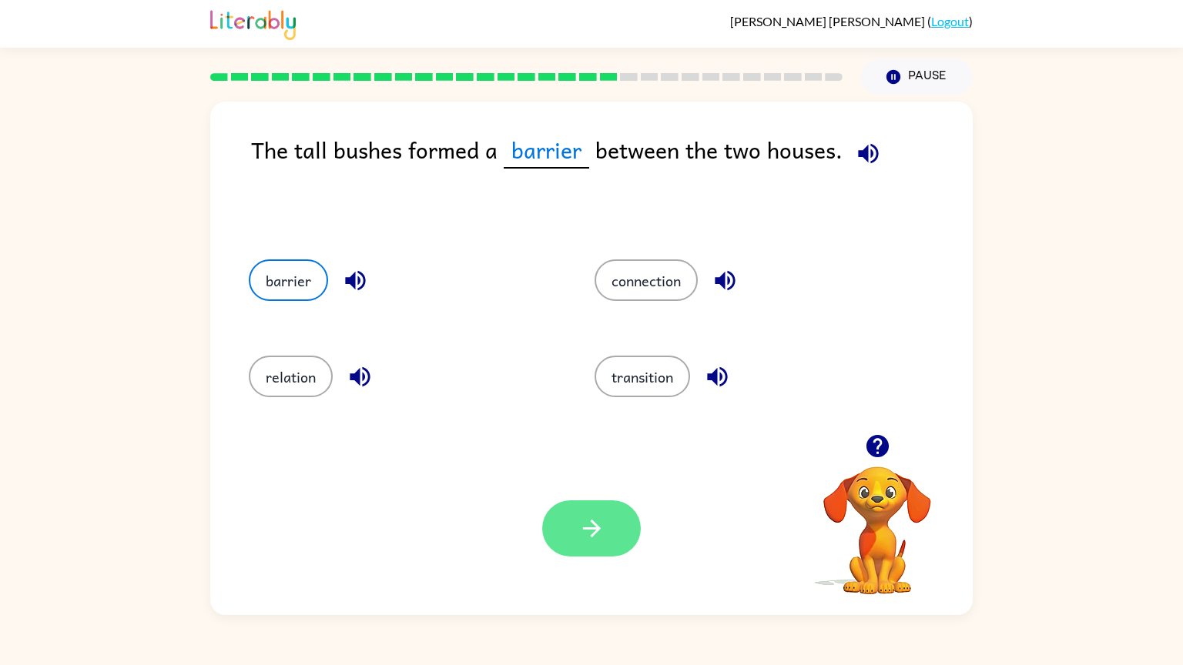
click at [577, 516] on button "button" at bounding box center [591, 529] width 99 height 56
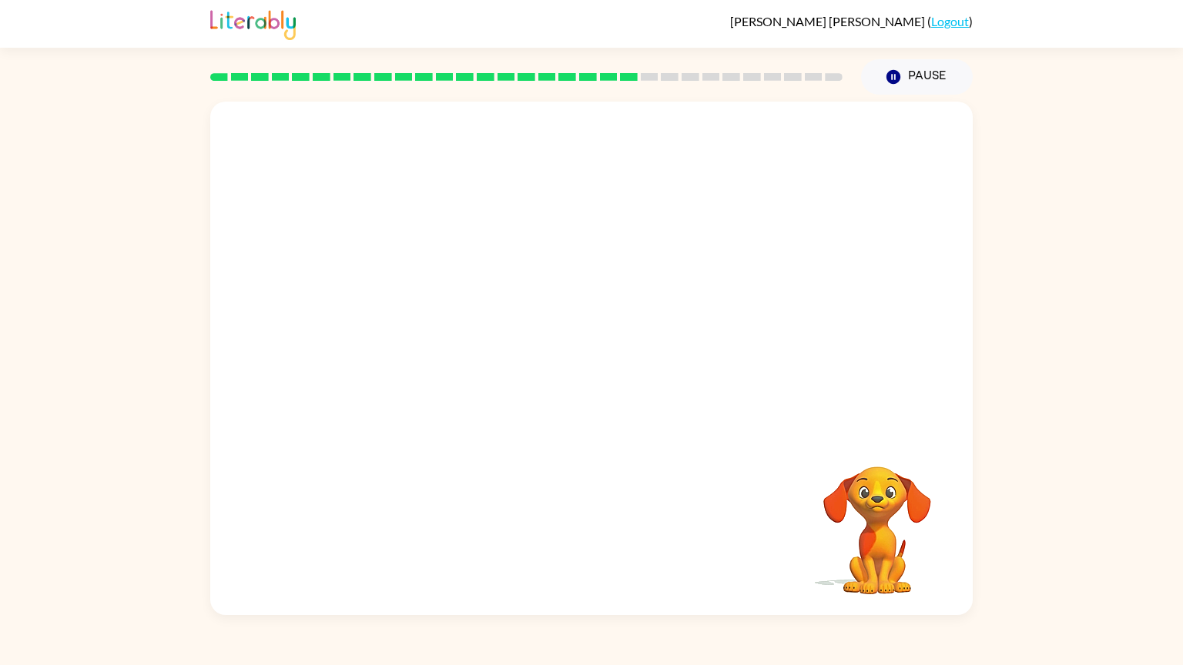
click at [408, 372] on video "Your browser must support playing .mp4 files to use Literably. Please try using…" at bounding box center [591, 268] width 763 height 333
click at [390, 379] on video "Your browser must support playing .mp4 files to use Literably. Please try using…" at bounding box center [591, 268] width 763 height 333
click at [398, 387] on video "Your browser must support playing .mp4 files to use Literably. Please try using…" at bounding box center [591, 268] width 763 height 333
click at [410, 384] on video "Your browser must support playing .mp4 files to use Literably. Please try using…" at bounding box center [591, 268] width 763 height 333
click at [391, 400] on video "Your browser must support playing .mp4 files to use Literably. Please try using…" at bounding box center [591, 268] width 763 height 333
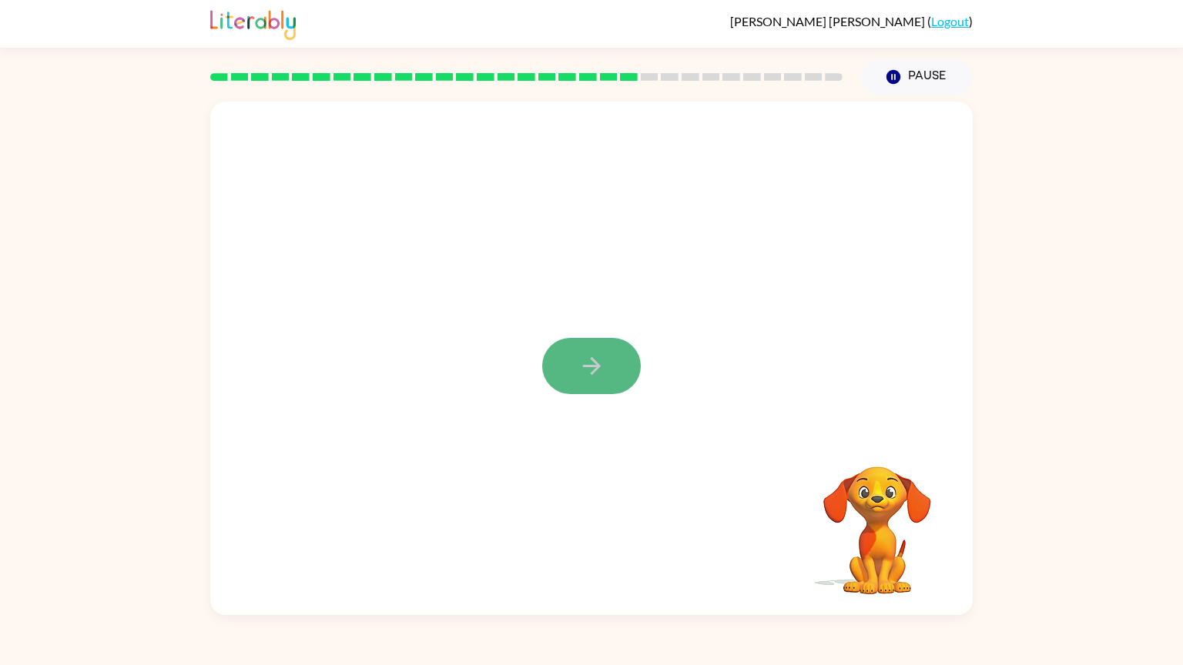
click at [605, 378] on icon "button" at bounding box center [591, 366] width 27 height 27
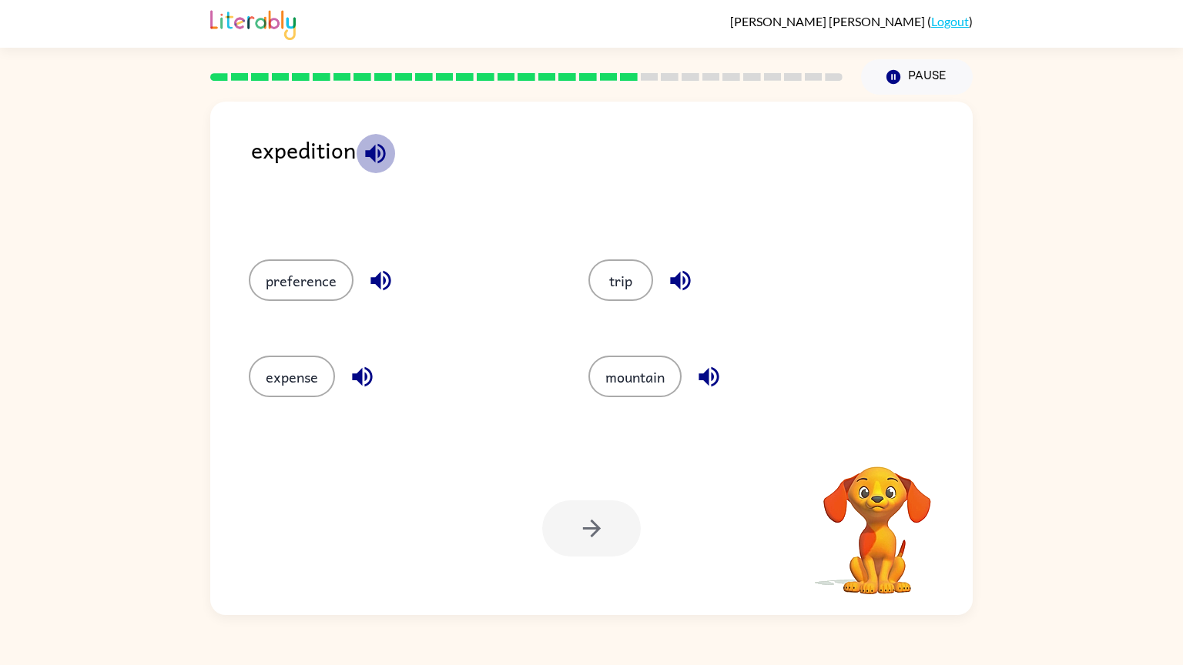
click at [378, 146] on icon "button" at bounding box center [375, 153] width 20 height 20
click at [620, 275] on button "trip" at bounding box center [620, 281] width 65 height 42
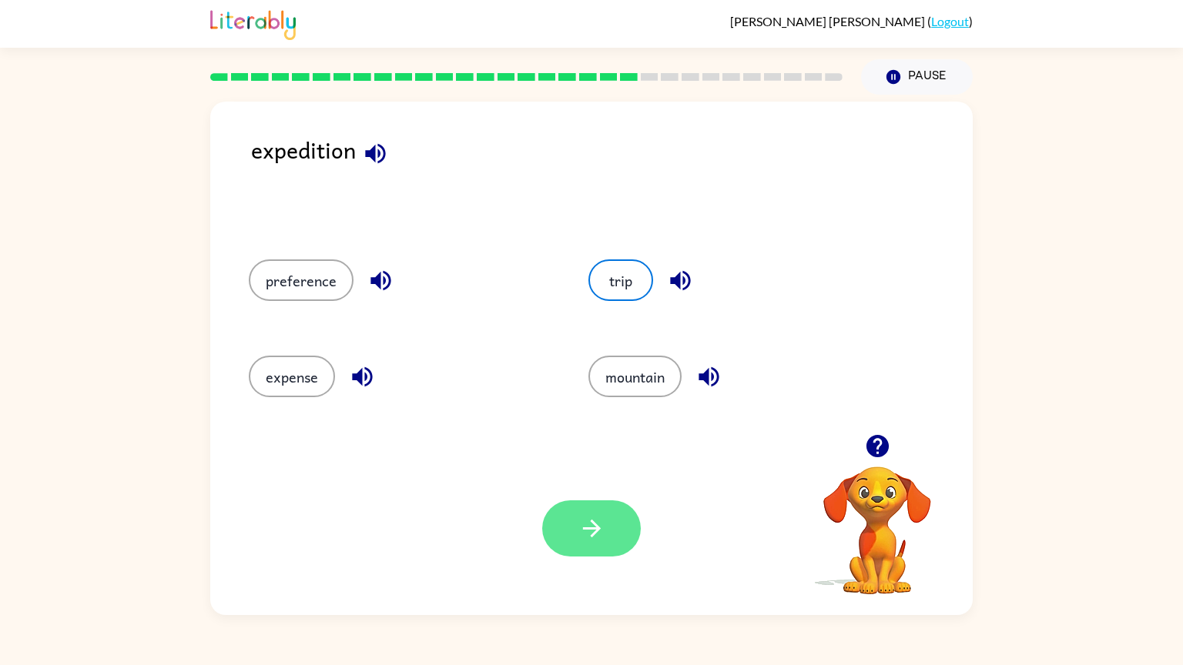
click at [590, 535] on button "button" at bounding box center [591, 529] width 99 height 56
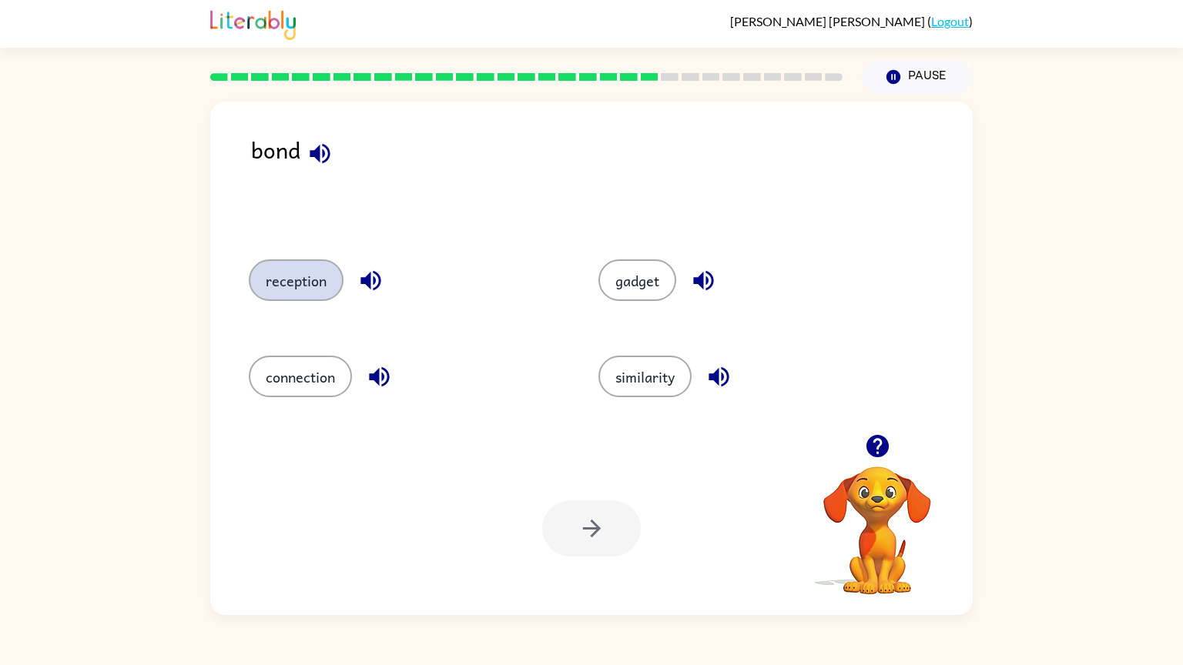
click at [305, 272] on button "reception" at bounding box center [296, 281] width 95 height 42
click at [582, 535] on icon "button" at bounding box center [591, 528] width 27 height 27
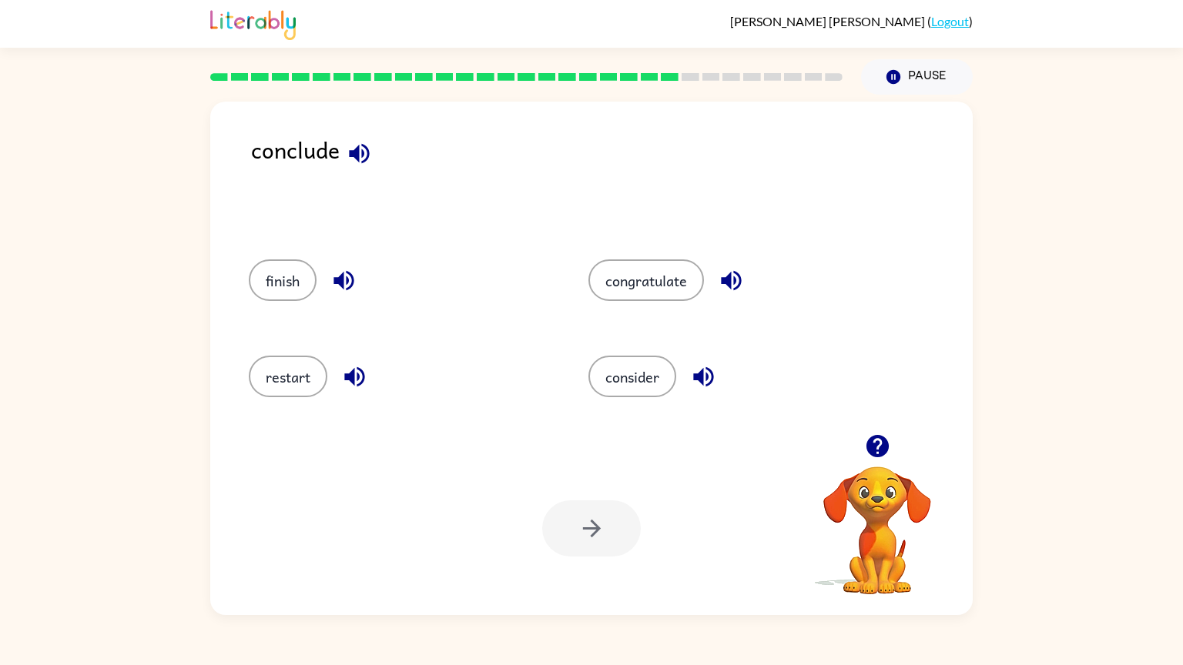
click at [359, 155] on icon "button" at bounding box center [359, 153] width 27 height 27
click at [693, 380] on icon "button" at bounding box center [703, 377] width 27 height 27
click at [733, 276] on icon "button" at bounding box center [731, 280] width 27 height 27
click at [630, 290] on button "congratulate" at bounding box center [646, 281] width 116 height 42
click at [604, 535] on button "button" at bounding box center [591, 529] width 99 height 56
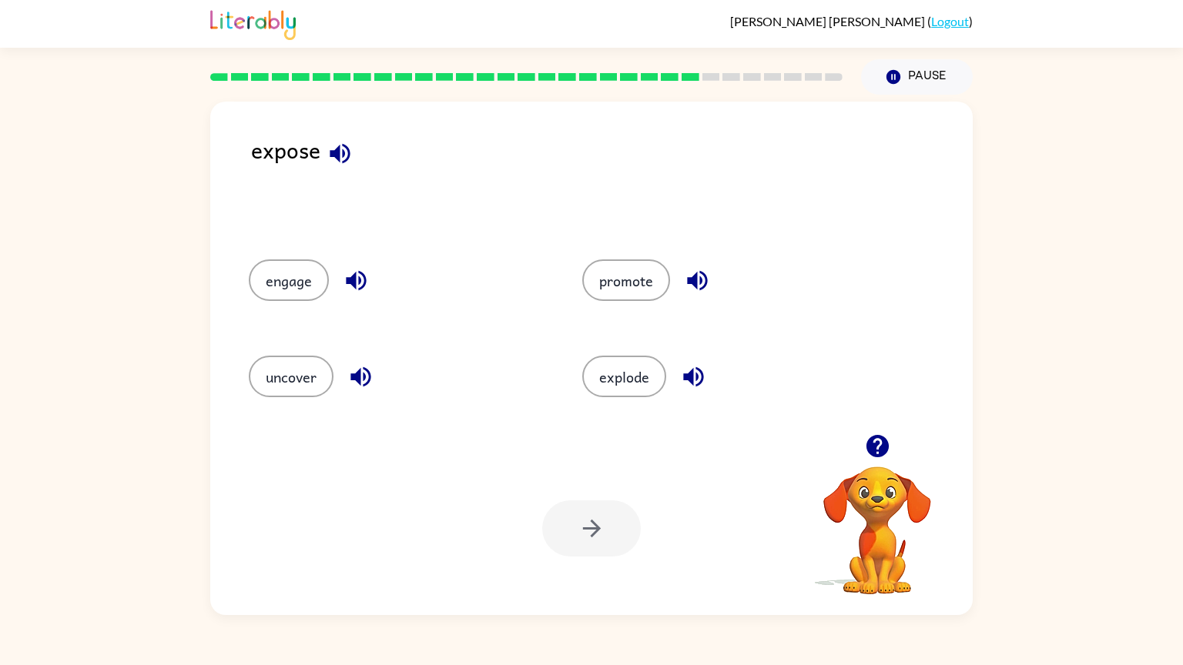
click at [337, 139] on button "button" at bounding box center [339, 153] width 39 height 39
click at [366, 280] on icon "button" at bounding box center [356, 280] width 27 height 27
click at [685, 266] on button "button" at bounding box center [697, 280] width 39 height 39
click at [689, 380] on icon "button" at bounding box center [693, 377] width 20 height 20
click at [367, 372] on icon "button" at bounding box center [360, 377] width 20 height 20
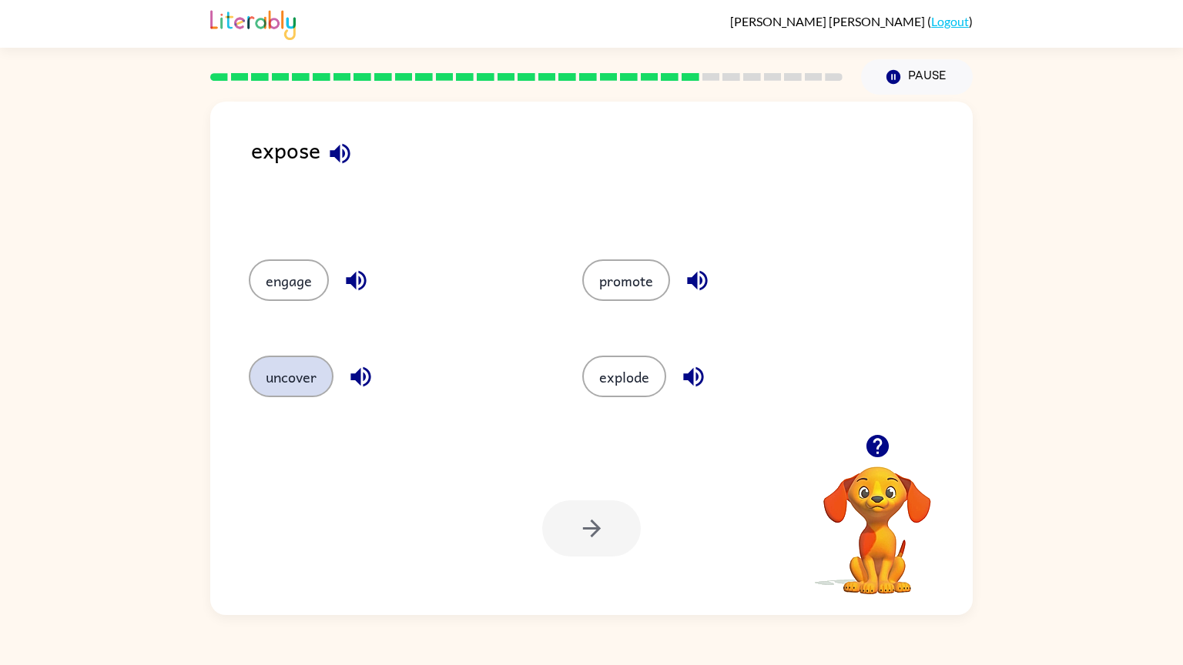
click at [307, 378] on button "uncover" at bounding box center [291, 377] width 85 height 42
click at [603, 535] on button "button" at bounding box center [591, 529] width 99 height 56
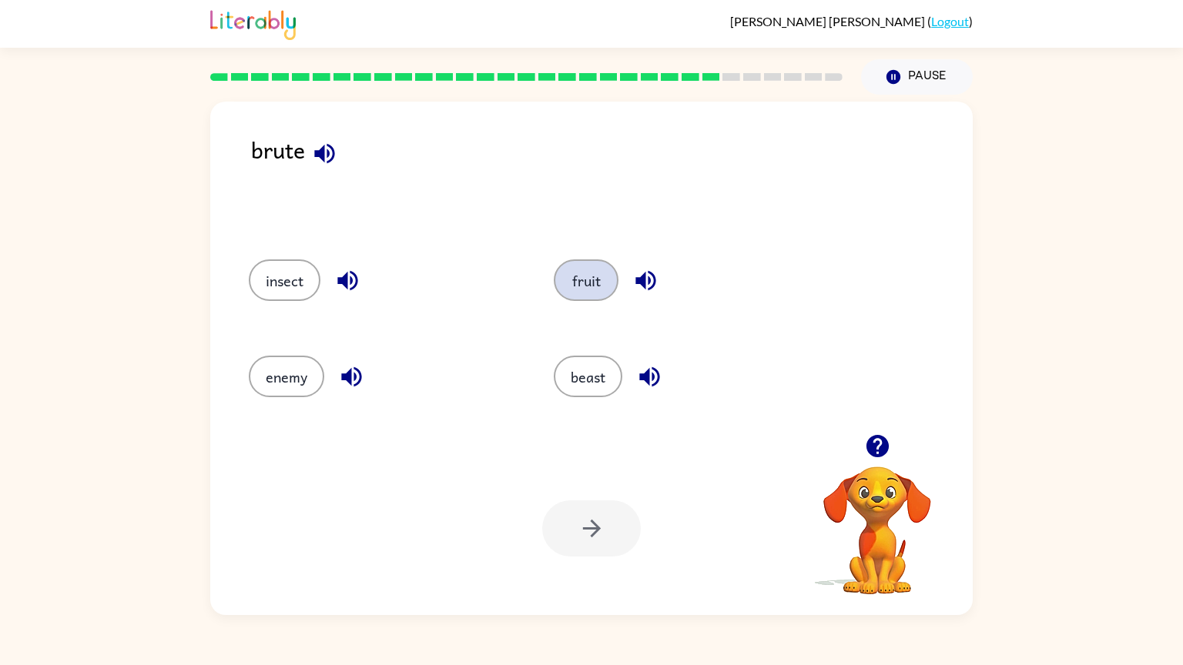
click at [589, 275] on button "fruit" at bounding box center [586, 281] width 65 height 42
click at [588, 494] on div "Your browser must support playing .mp4 files to use Literably. Please try using…" at bounding box center [591, 528] width 763 height 173
click at [590, 502] on button "button" at bounding box center [591, 529] width 99 height 56
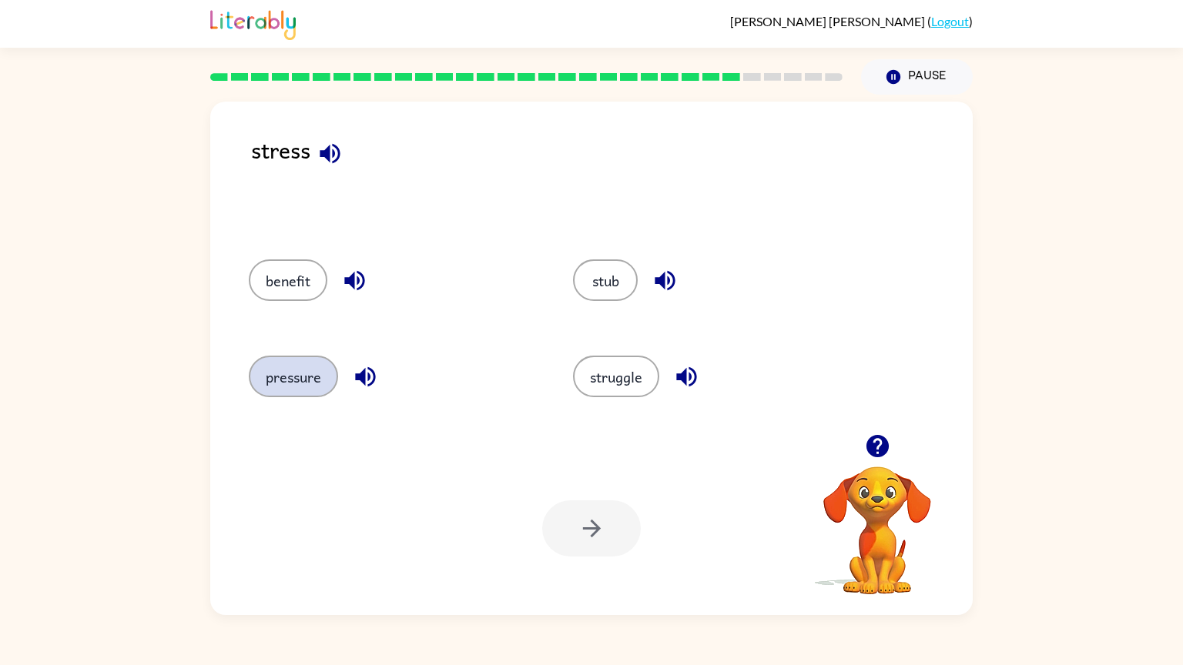
click at [277, 387] on button "pressure" at bounding box center [293, 377] width 89 height 42
click at [544, 530] on button "button" at bounding box center [591, 529] width 99 height 56
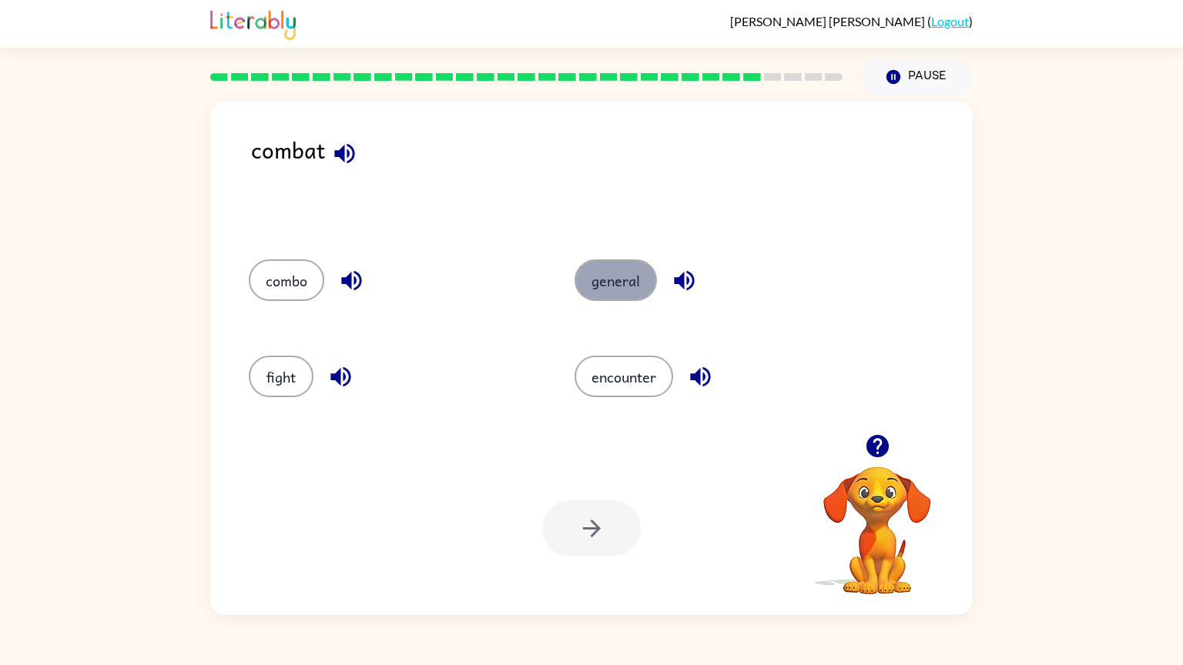
click at [644, 273] on button "general" at bounding box center [616, 281] width 82 height 42
click at [568, 535] on button "button" at bounding box center [591, 529] width 99 height 56
click at [568, 535] on div at bounding box center [591, 529] width 99 height 56
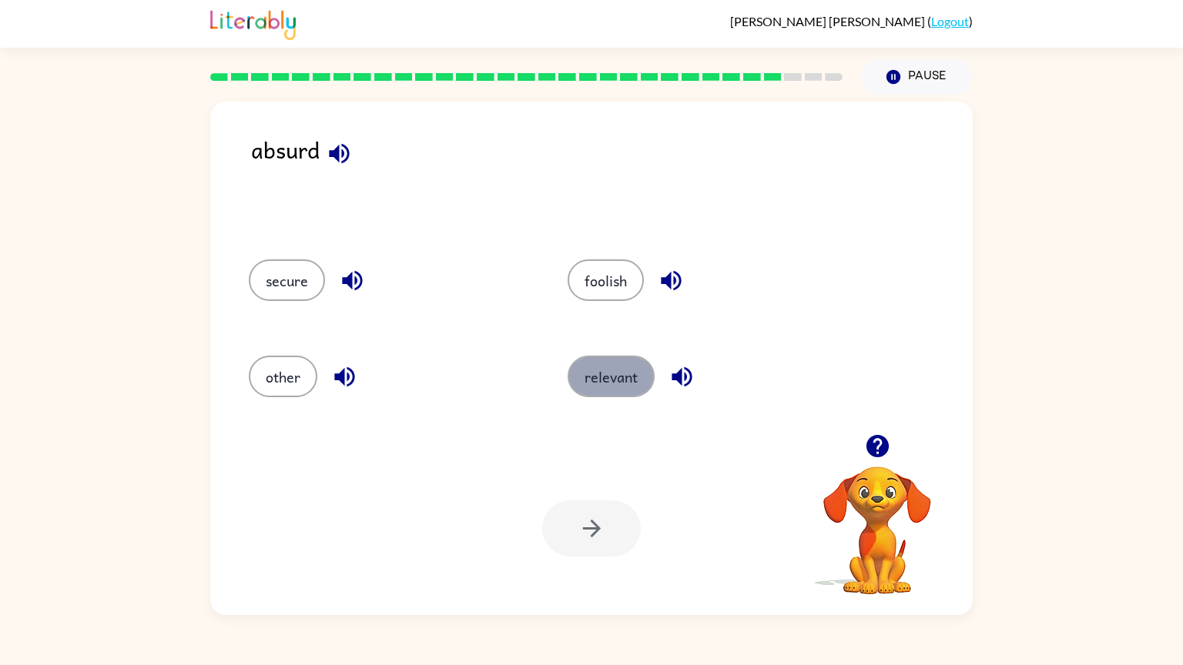
click at [585, 385] on button "relevant" at bounding box center [611, 377] width 87 height 42
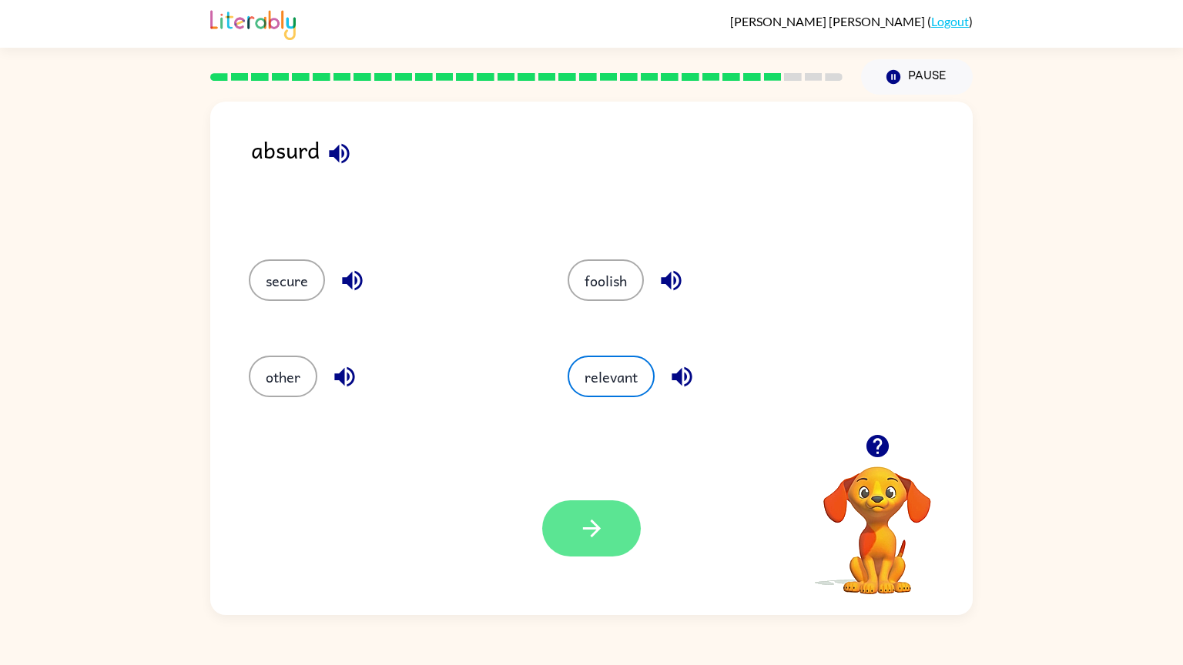
click at [598, 535] on button "button" at bounding box center [591, 529] width 99 height 56
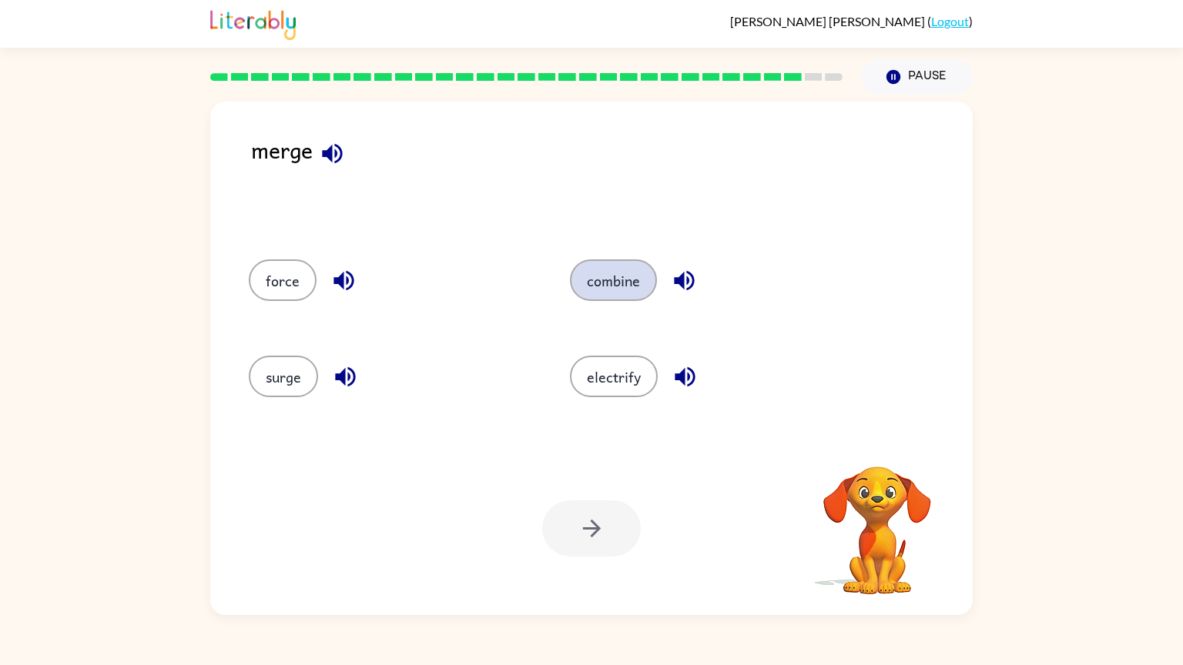
click at [598, 300] on button "combine" at bounding box center [613, 281] width 87 height 42
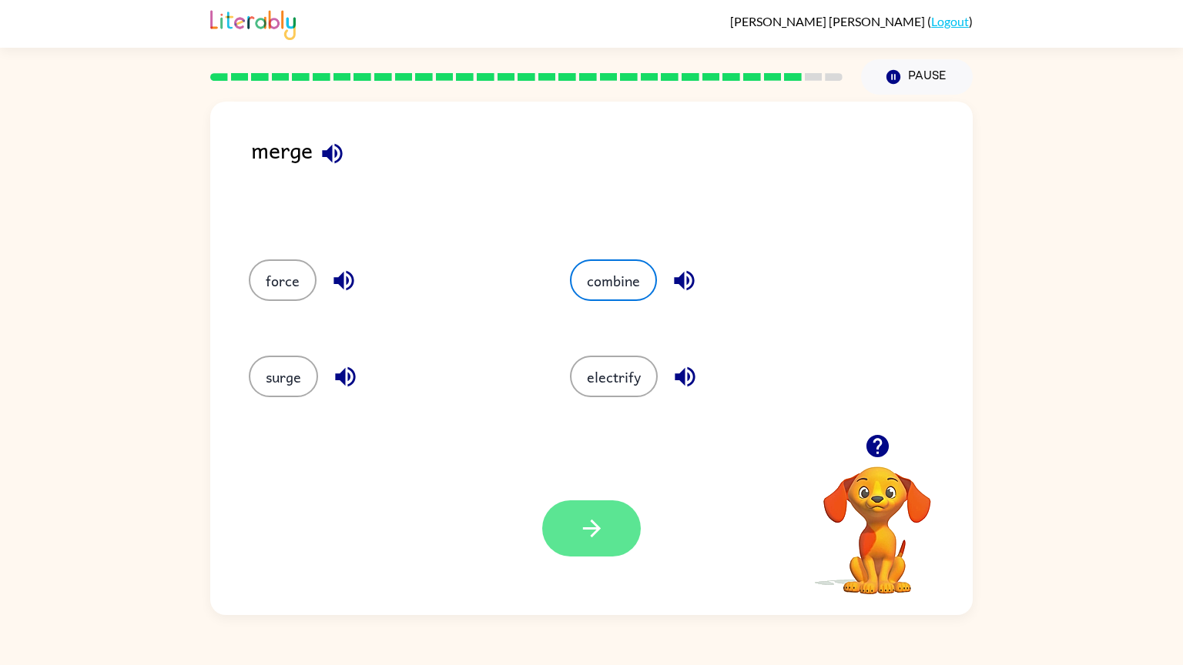
click at [591, 505] on button "button" at bounding box center [591, 529] width 99 height 56
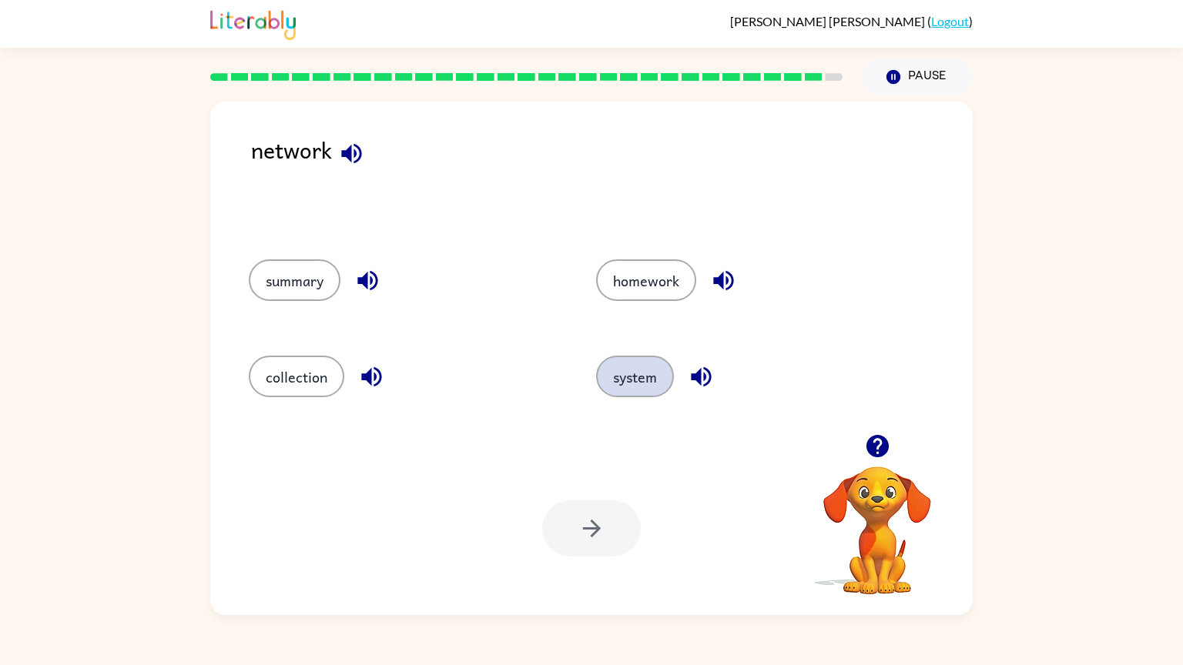
click at [642, 380] on button "system" at bounding box center [635, 377] width 78 height 42
click at [598, 504] on button "button" at bounding box center [591, 529] width 99 height 56
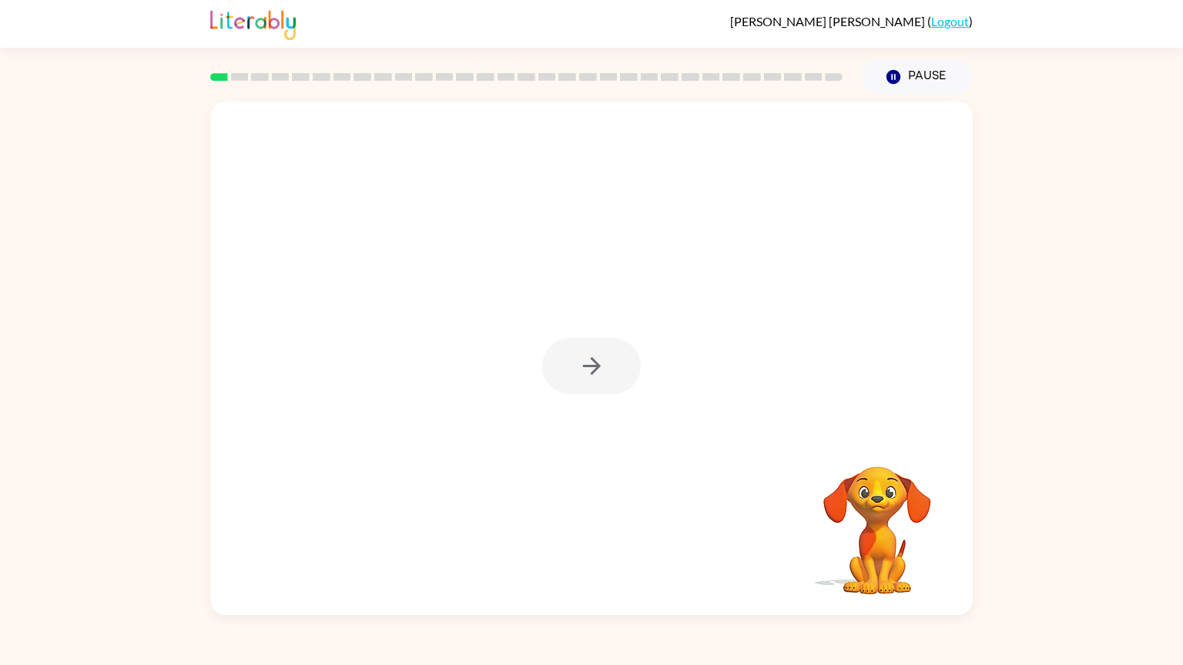
click at [582, 364] on div at bounding box center [591, 366] width 99 height 56
click at [581, 363] on icon "button" at bounding box center [591, 366] width 27 height 27
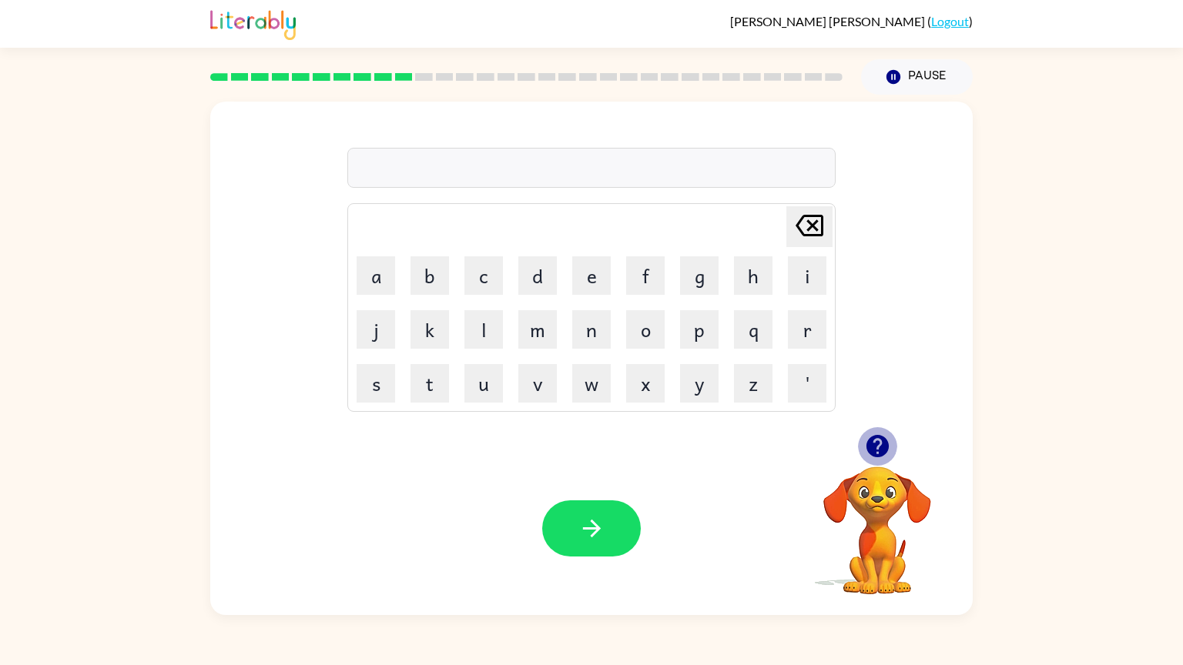
click at [887, 442] on icon "button" at bounding box center [877, 446] width 22 height 22
click at [880, 446] on icon "button" at bounding box center [877, 446] width 27 height 27
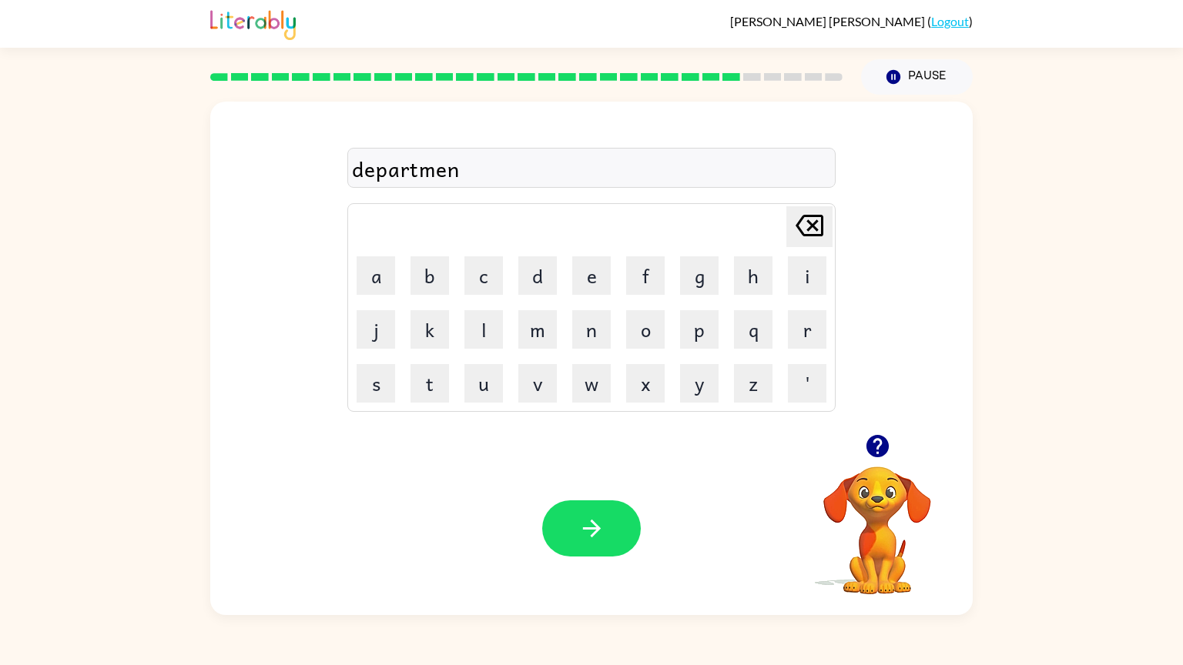
type button "delete"
